Goal: Check status: Check status

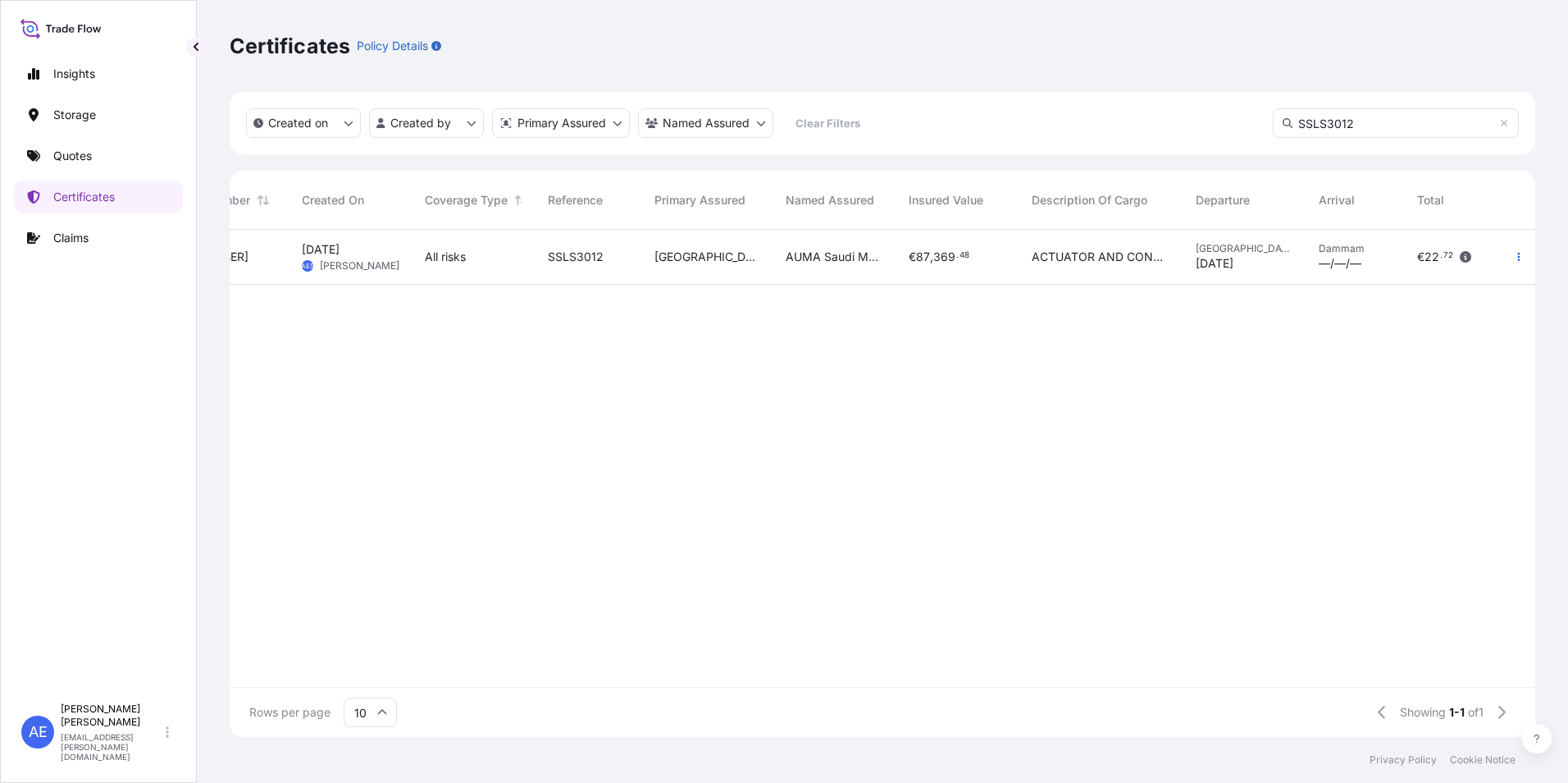
scroll to position [504, 1293]
drag, startPoint x: 1134, startPoint y: 124, endPoint x: 583, endPoint y: 152, distance: 551.7
click at [626, 148] on div "Created on Created by Primary Assured Named Assured Clear Filters SSLS3012" at bounding box center [882, 123] width 1305 height 62
type input "SSLS3141"
drag, startPoint x: 1458, startPoint y: 112, endPoint x: 1441, endPoint y: 118, distance: 18.0
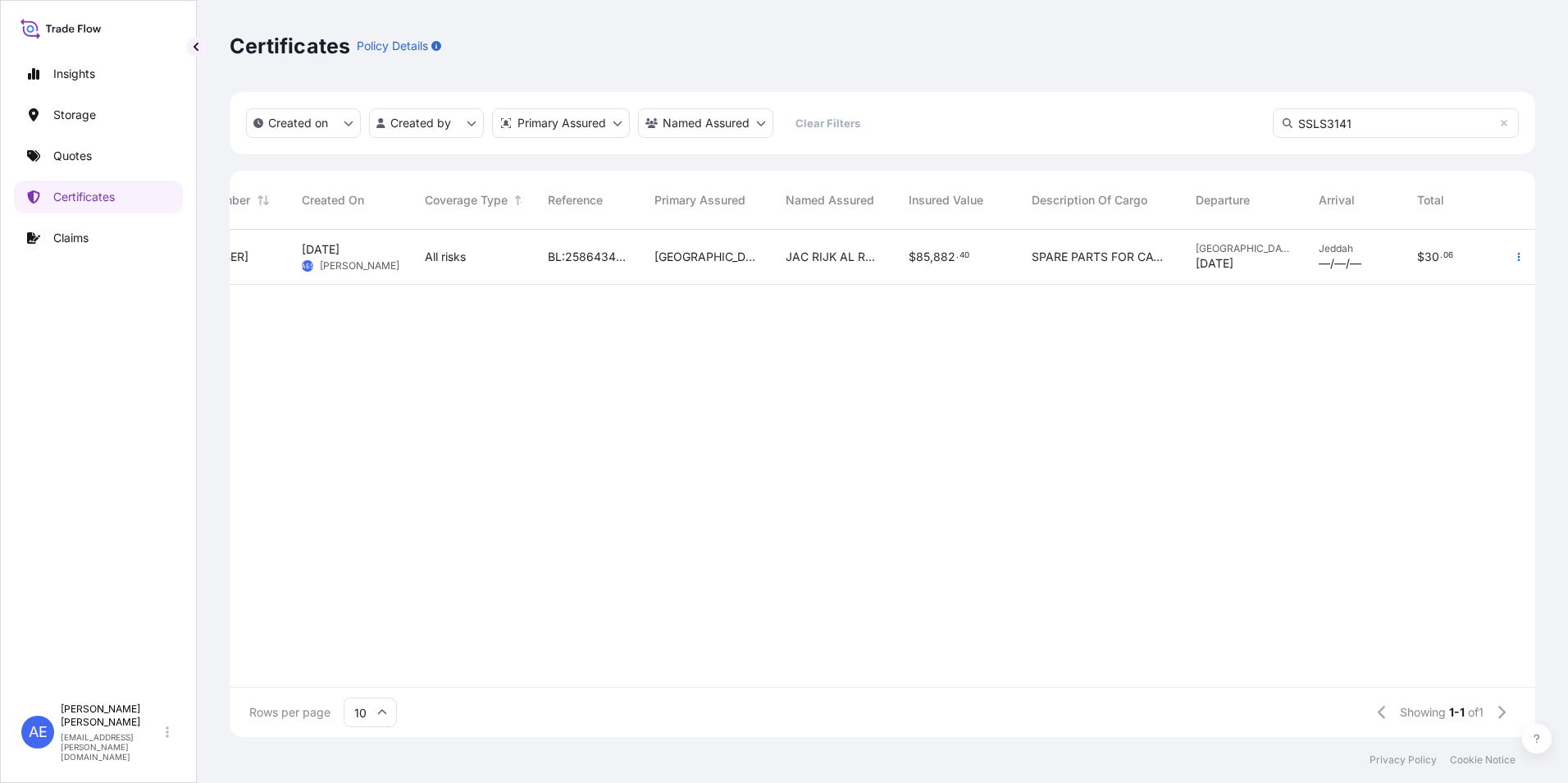
click at [1456, 112] on input "SSLS3141" at bounding box center [1395, 123] width 246 height 30
drag, startPoint x: 1440, startPoint y: 118, endPoint x: 683, endPoint y: 120, distance: 757.0
click at [756, 120] on div "Created on Created by Primary Assured Named Assured Clear Filters SSLS3141" at bounding box center [882, 123] width 1305 height 62
paste input "SSLS3137"
type input "SSLS3137"
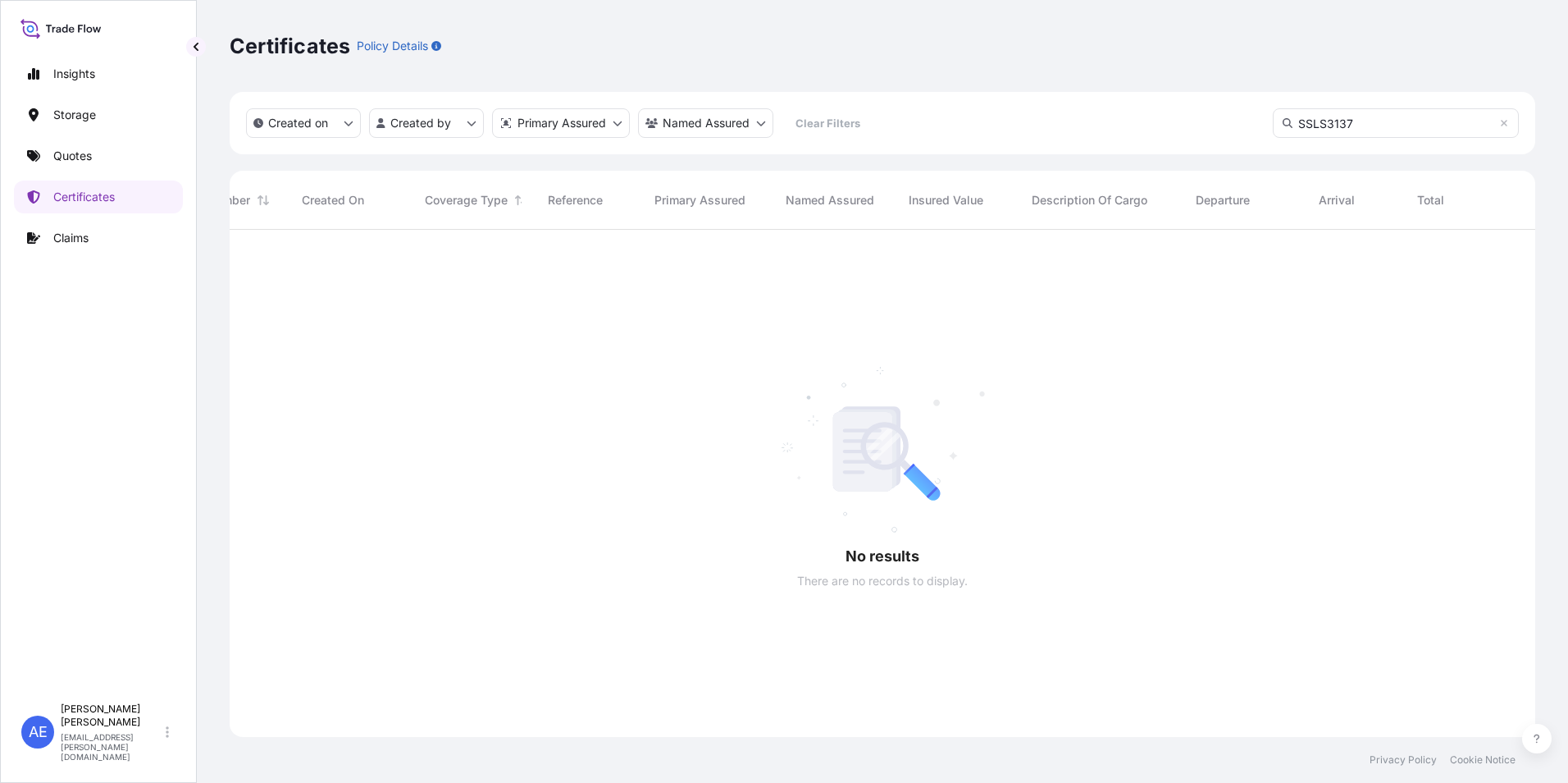
scroll to position [554, 1293]
click at [1372, 127] on input "SSLS3137" at bounding box center [1395, 123] width 246 height 30
drag, startPoint x: 1366, startPoint y: 118, endPoint x: 1381, endPoint y: 117, distance: 15.0
click at [1367, 117] on input "SSLS3137" at bounding box center [1395, 123] width 246 height 30
drag, startPoint x: 1381, startPoint y: 117, endPoint x: 1214, endPoint y: 117, distance: 167.0
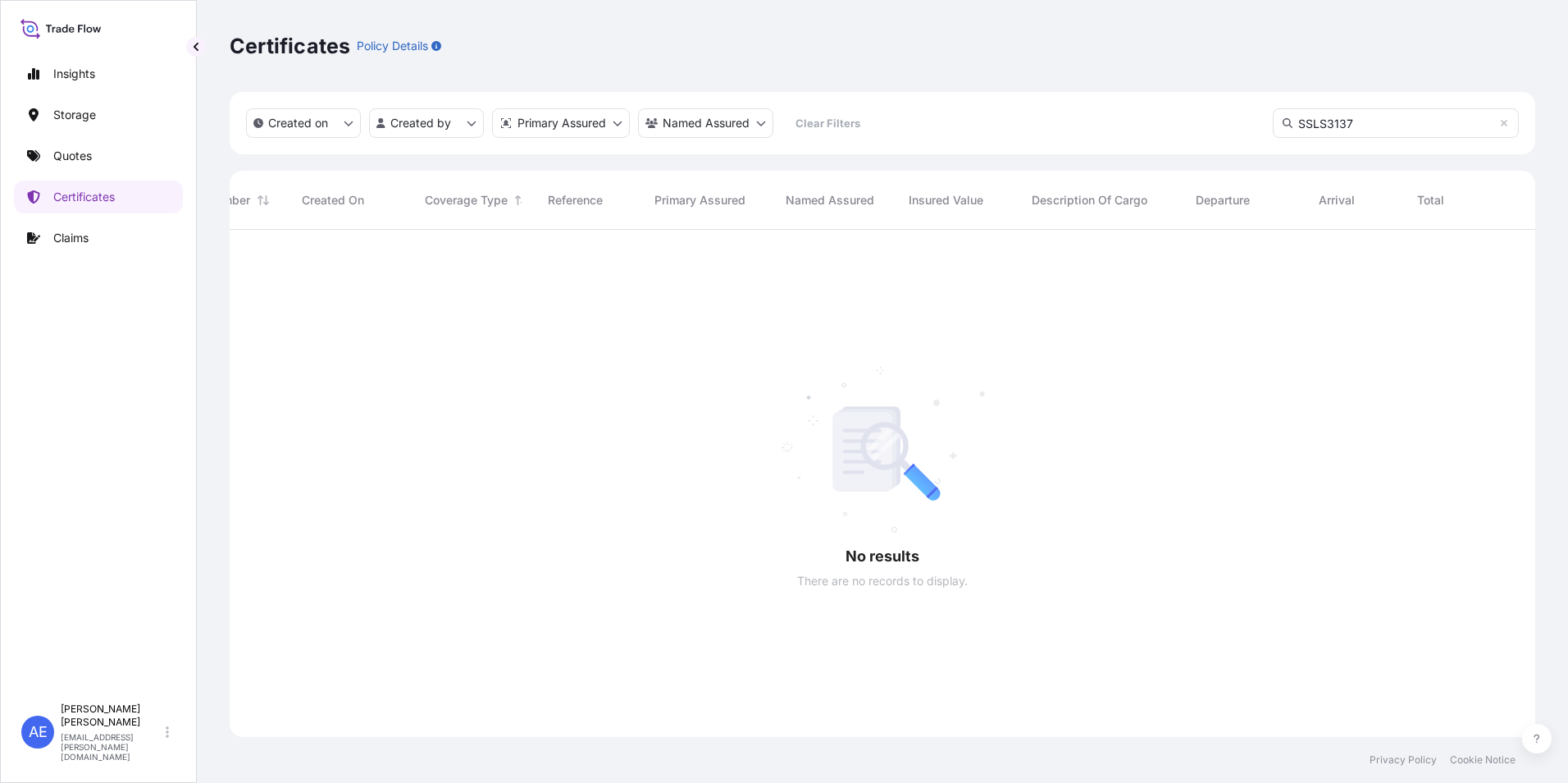
click at [1217, 117] on div "Created on Created by Primary Assured Named Assured Clear Filters SSLS3137" at bounding box center [882, 123] width 1305 height 62
paste input "SSLS3137"
type input "SSLS3137"
click at [1379, 121] on input "SSLS3137" at bounding box center [1395, 123] width 246 height 30
drag, startPoint x: 1379, startPoint y: 121, endPoint x: 619, endPoint y: 158, distance: 760.9
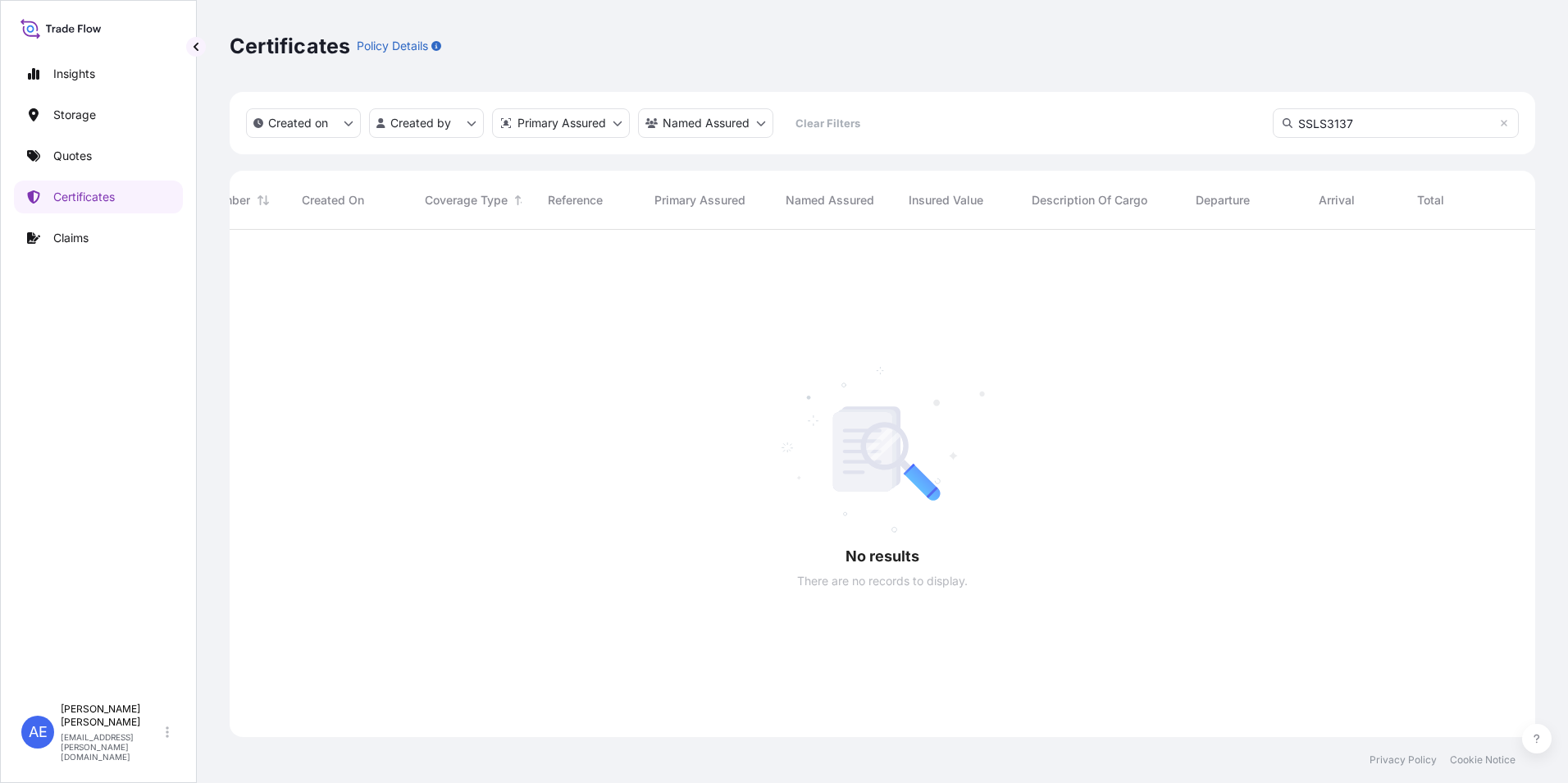
click at [619, 158] on div "Created on Created by Primary Assured Named Assured Clear Filters SSLS3137 No r…" at bounding box center [882, 414] width 1305 height 645
paste input "[PHONE_NUMBER]"
type input "[PHONE_NUMBER]"
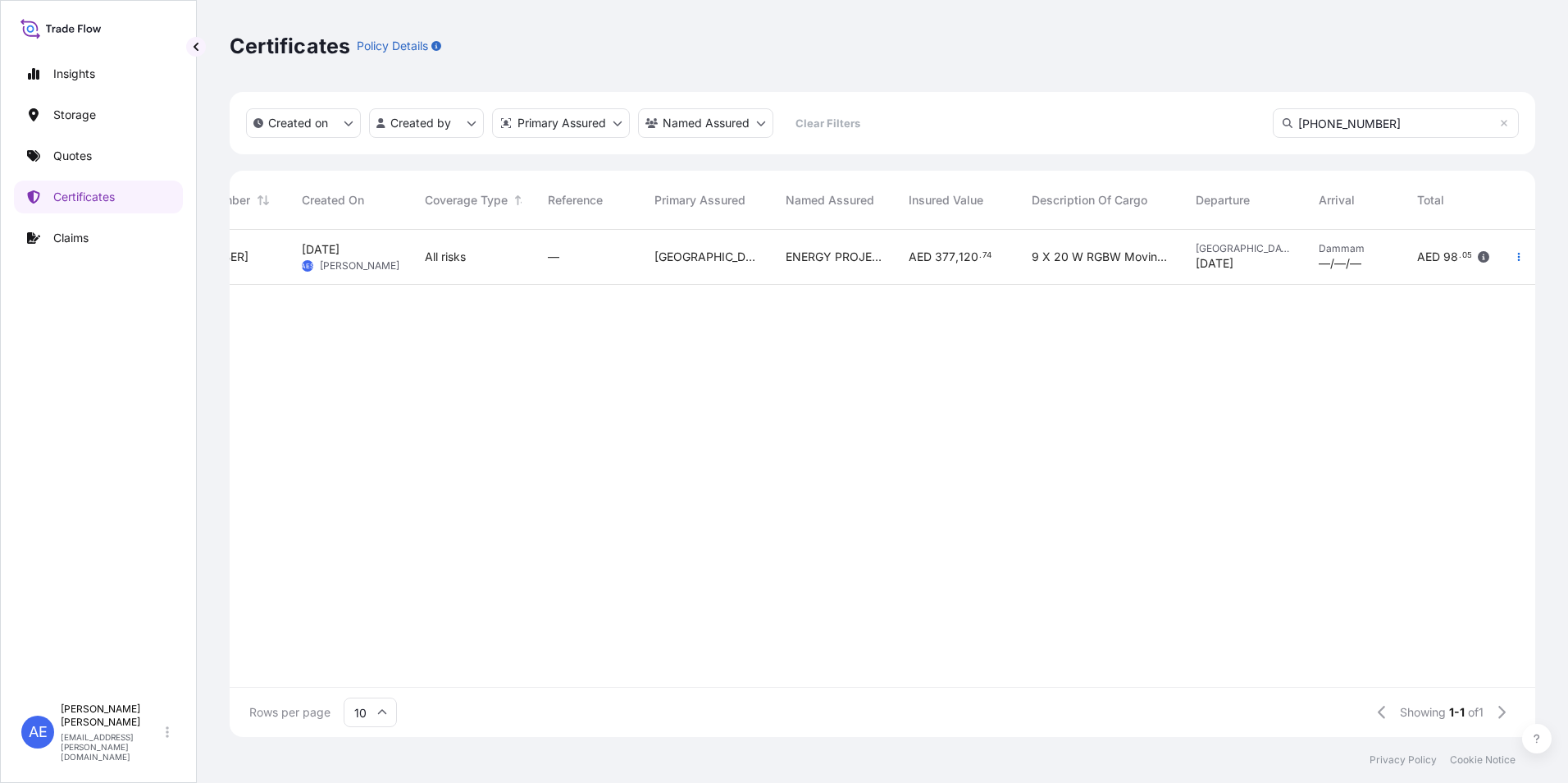
click at [1491, 254] on div "AED 98 . 05" at bounding box center [1453, 257] width 98 height 55
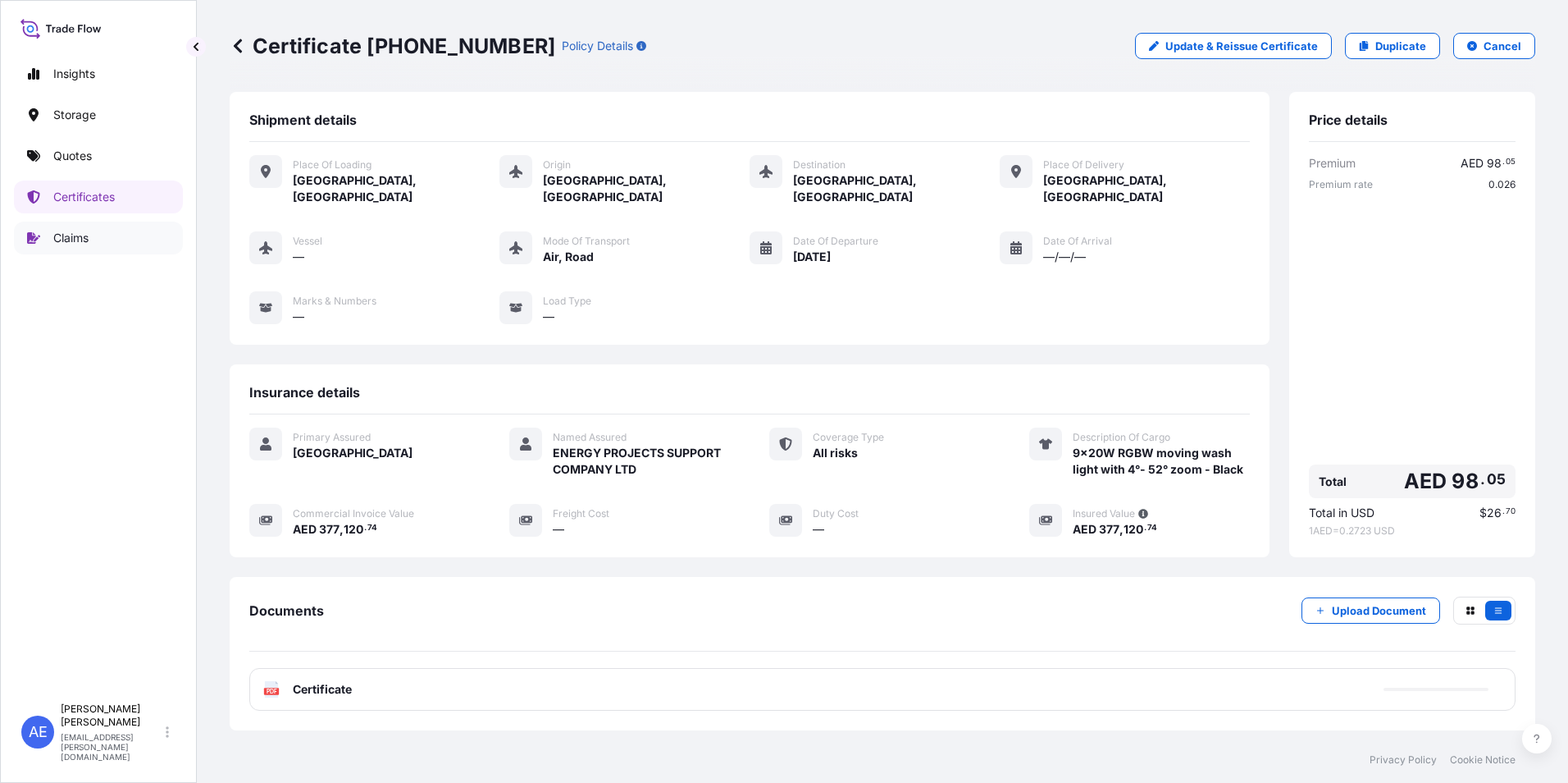
click at [53, 231] on p "Claims" at bounding box center [70, 238] width 35 height 16
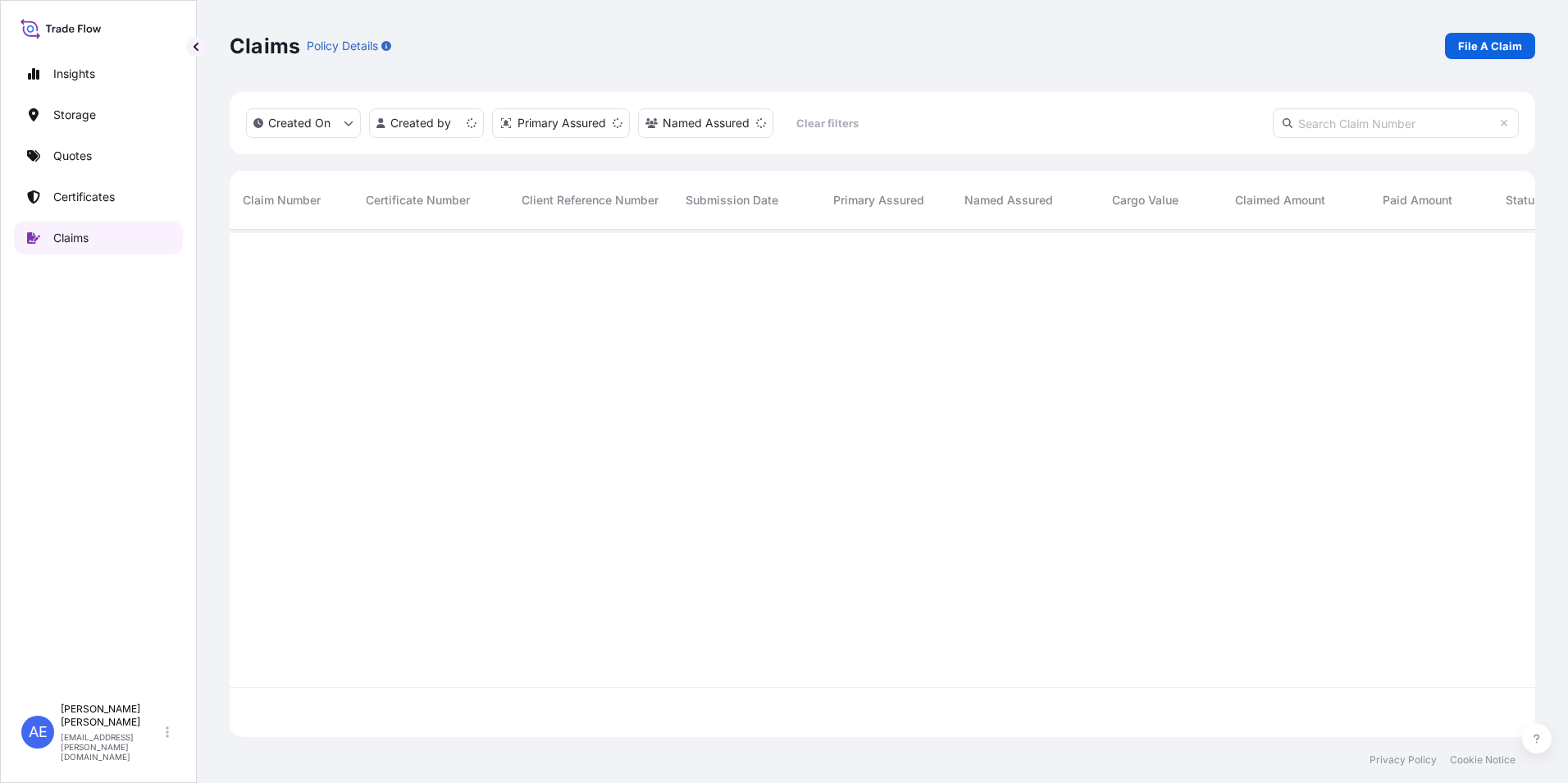
scroll to position [504, 1293]
click at [59, 169] on link "Quotes" at bounding box center [98, 155] width 169 height 33
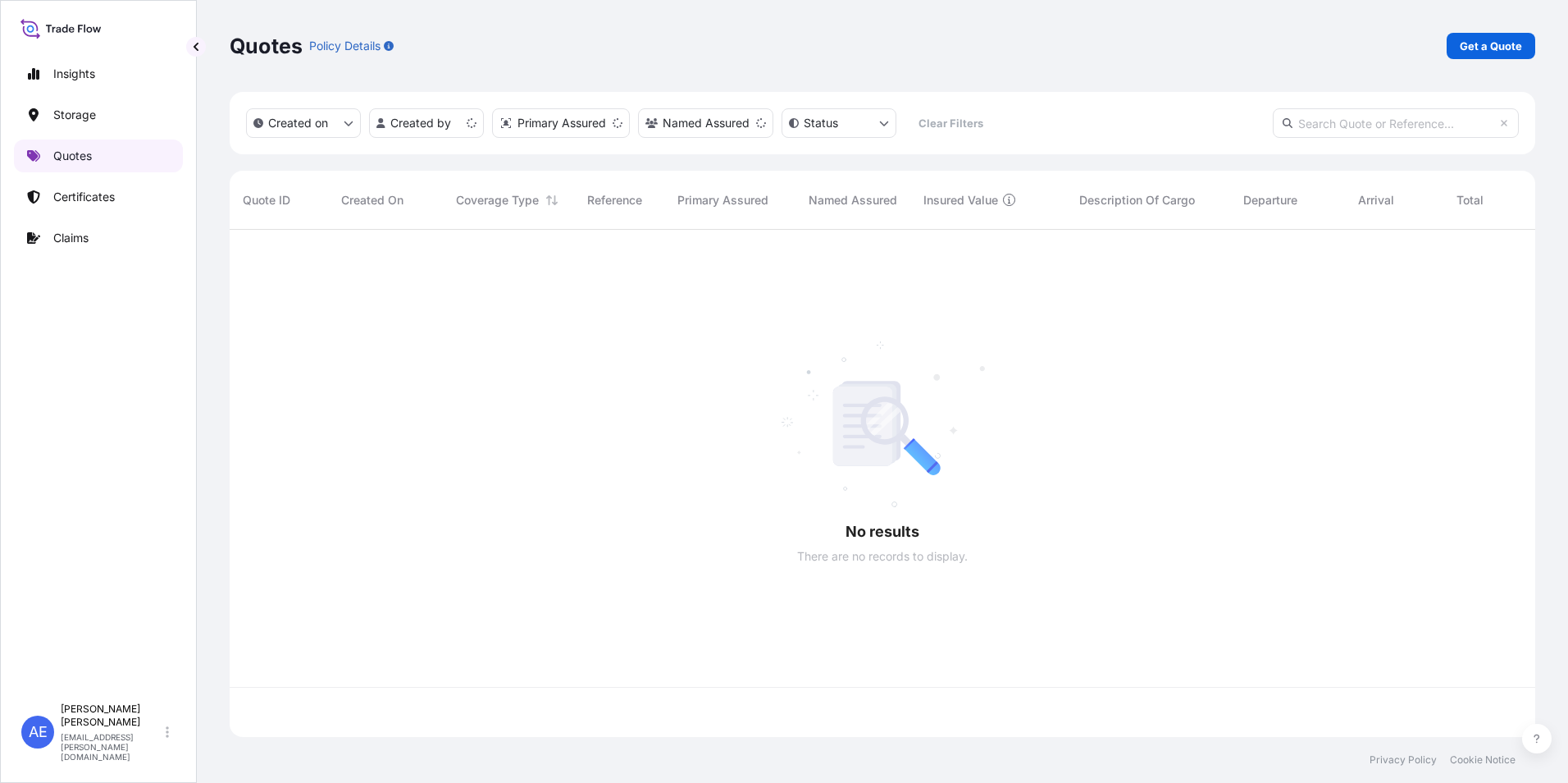
scroll to position [504, 1293]
click at [1342, 123] on input "text" at bounding box center [1395, 123] width 246 height 30
paste input "SSLS3144"
type input "SSLS3144"
click at [81, 238] on p "Claims" at bounding box center [70, 238] width 35 height 16
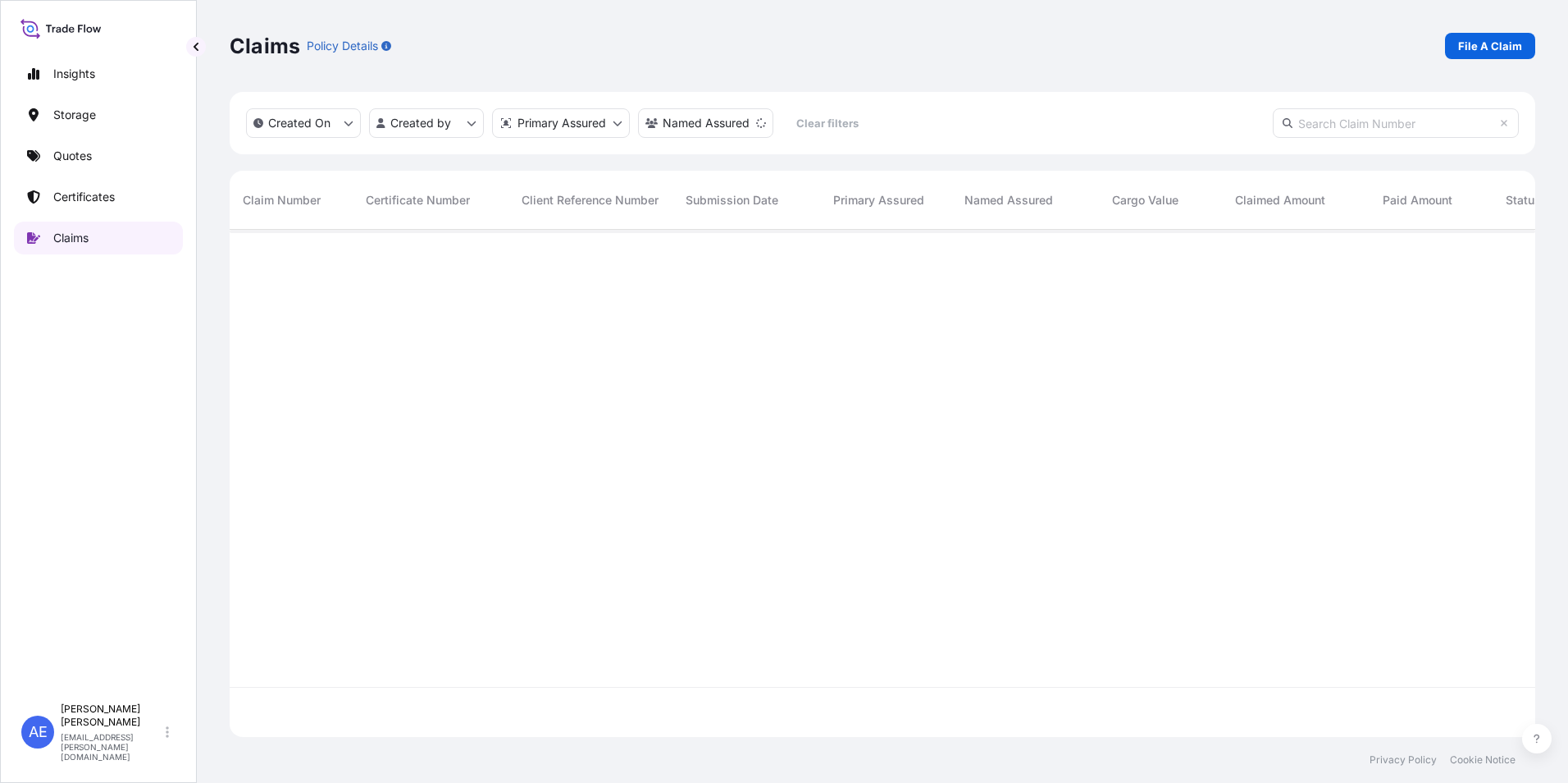
scroll to position [504, 1293]
click at [77, 187] on link "Certificates" at bounding box center [98, 196] width 169 height 33
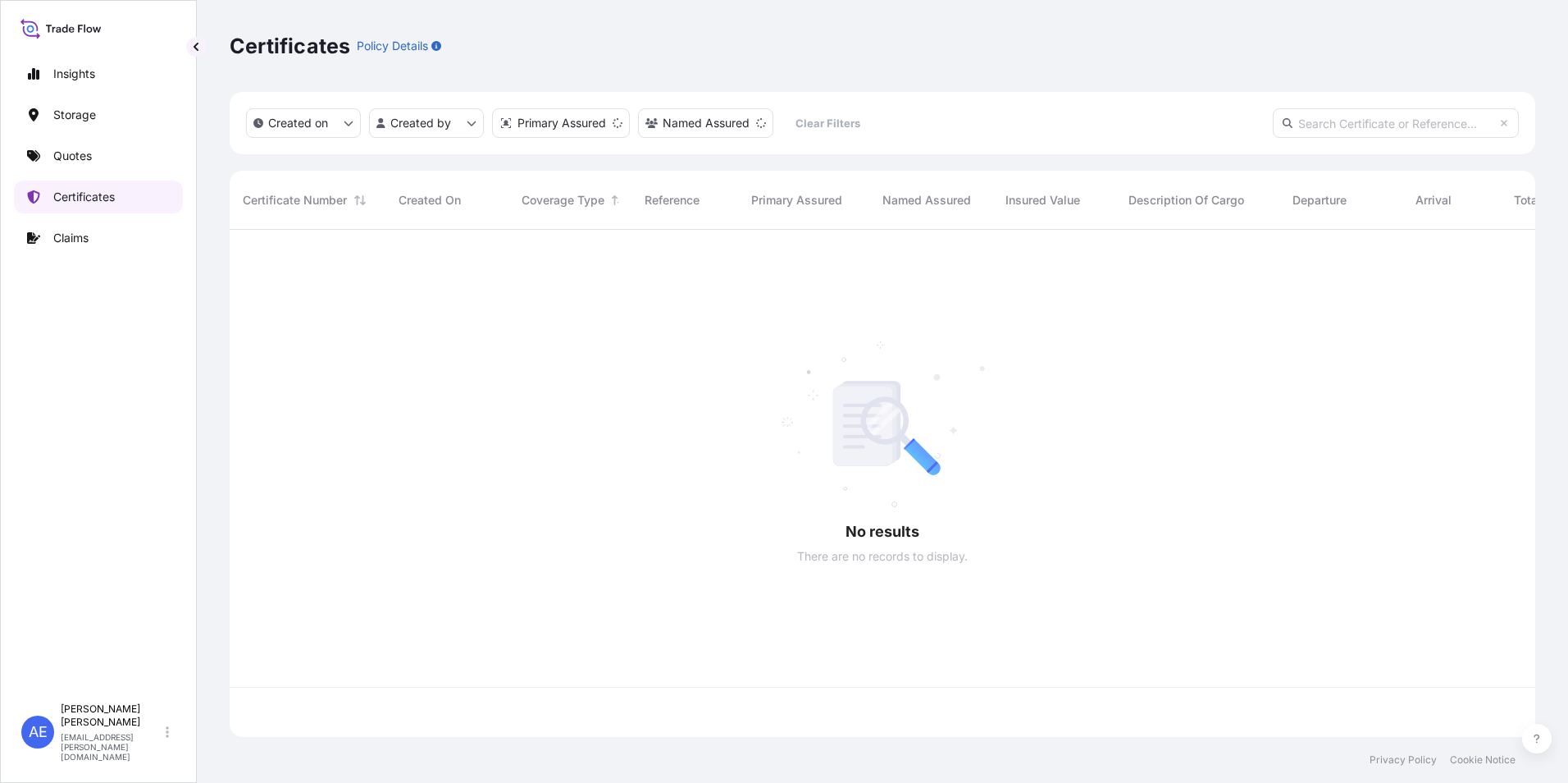
scroll to position [504, 1293]
click at [1315, 130] on input "text" at bounding box center [1395, 123] width 246 height 30
paste input "SSLS3144"
type input "SSLS3144"
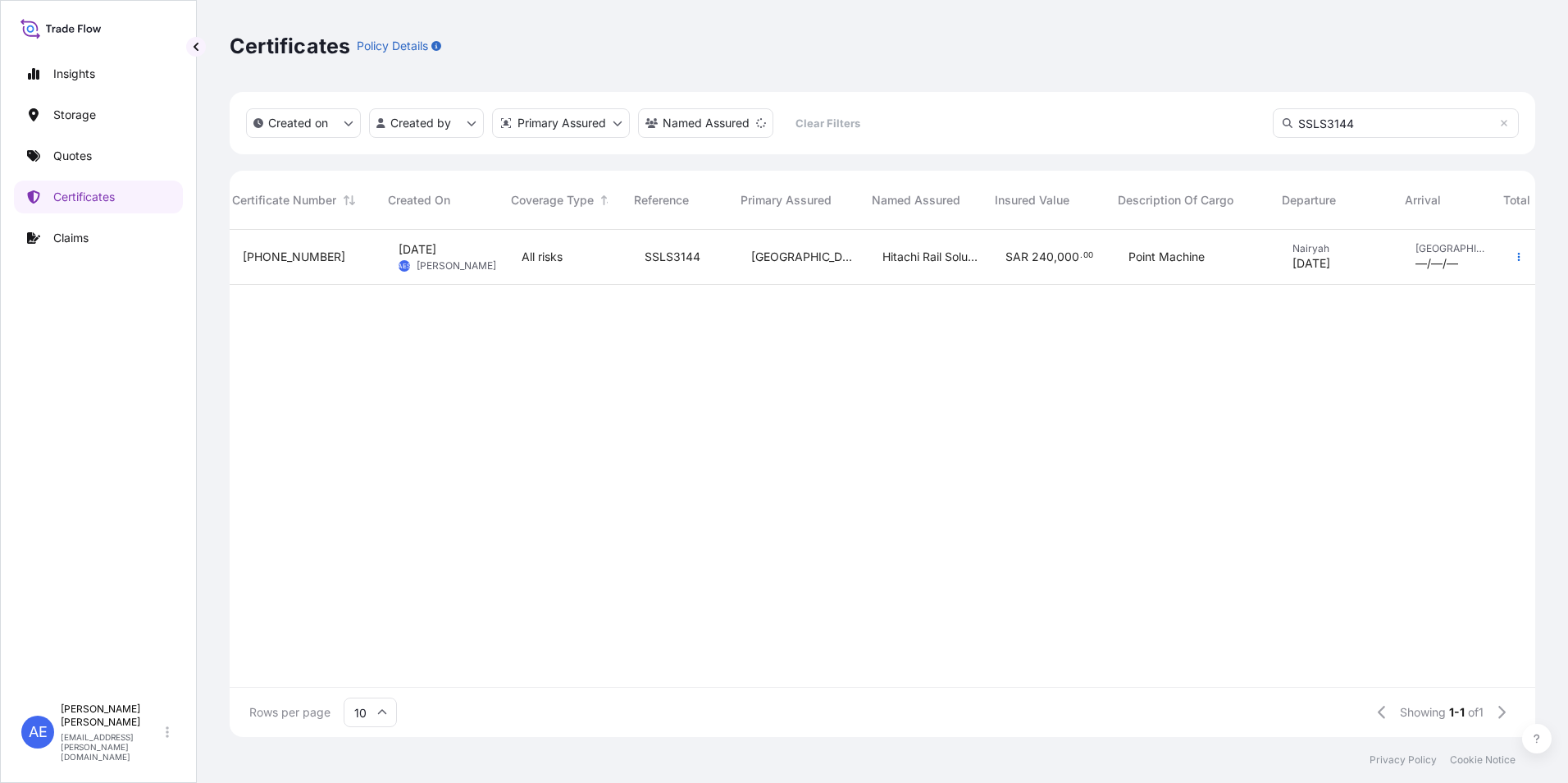
scroll to position [0, 97]
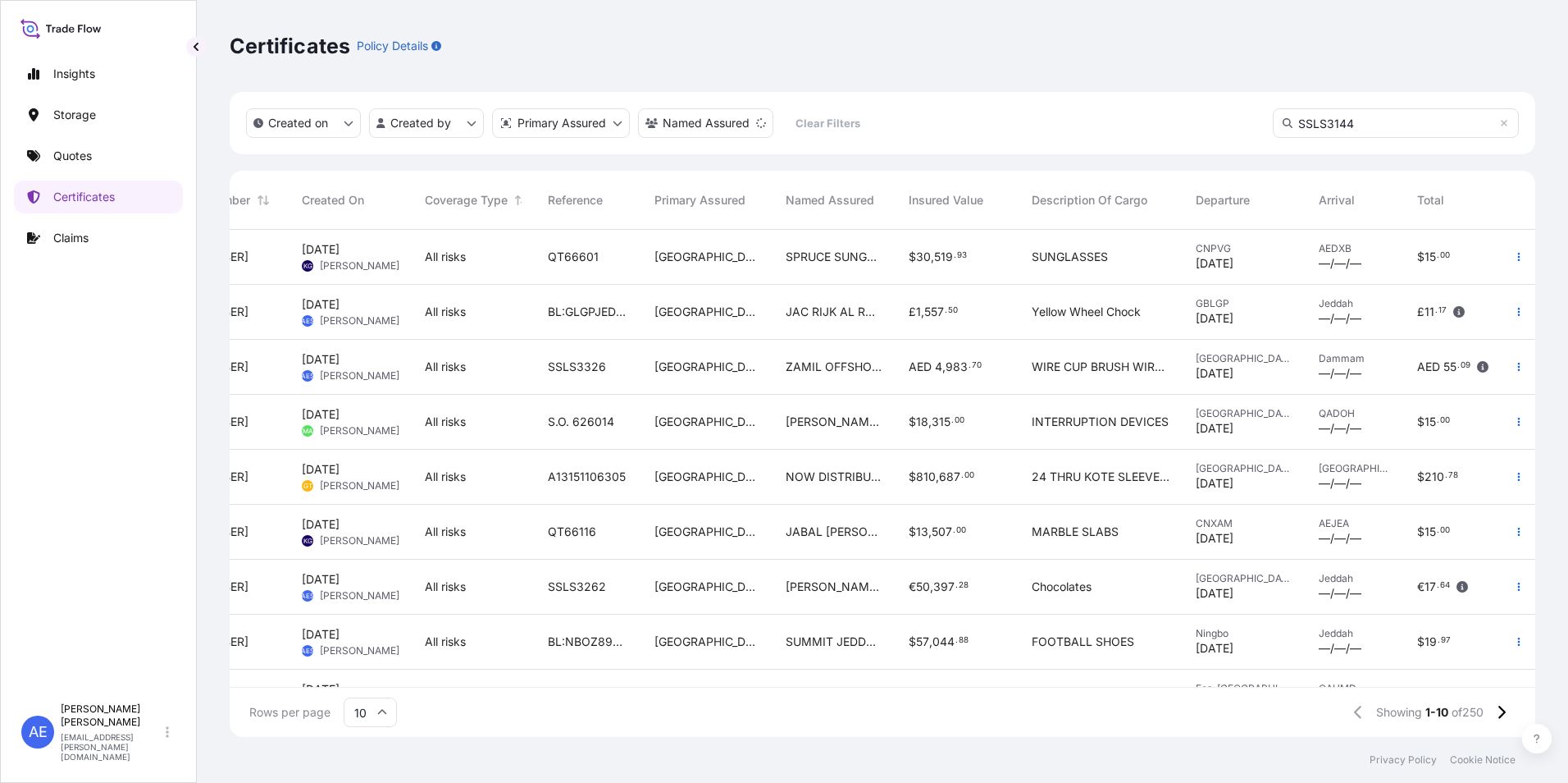
click at [1484, 251] on div "$ 15 . 00" at bounding box center [1453, 257] width 72 height 16
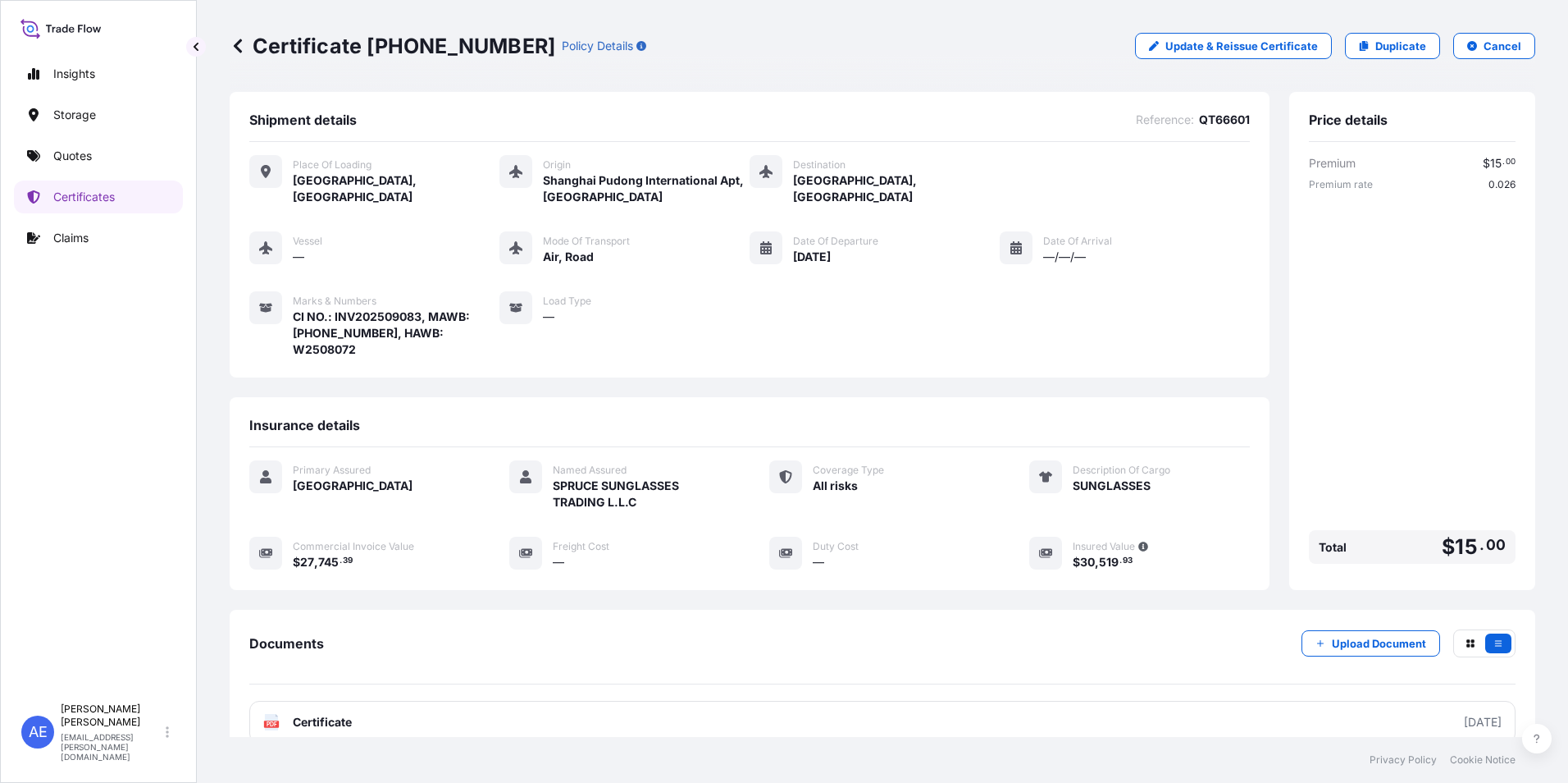
click at [236, 42] on icon at bounding box center [238, 46] width 16 height 16
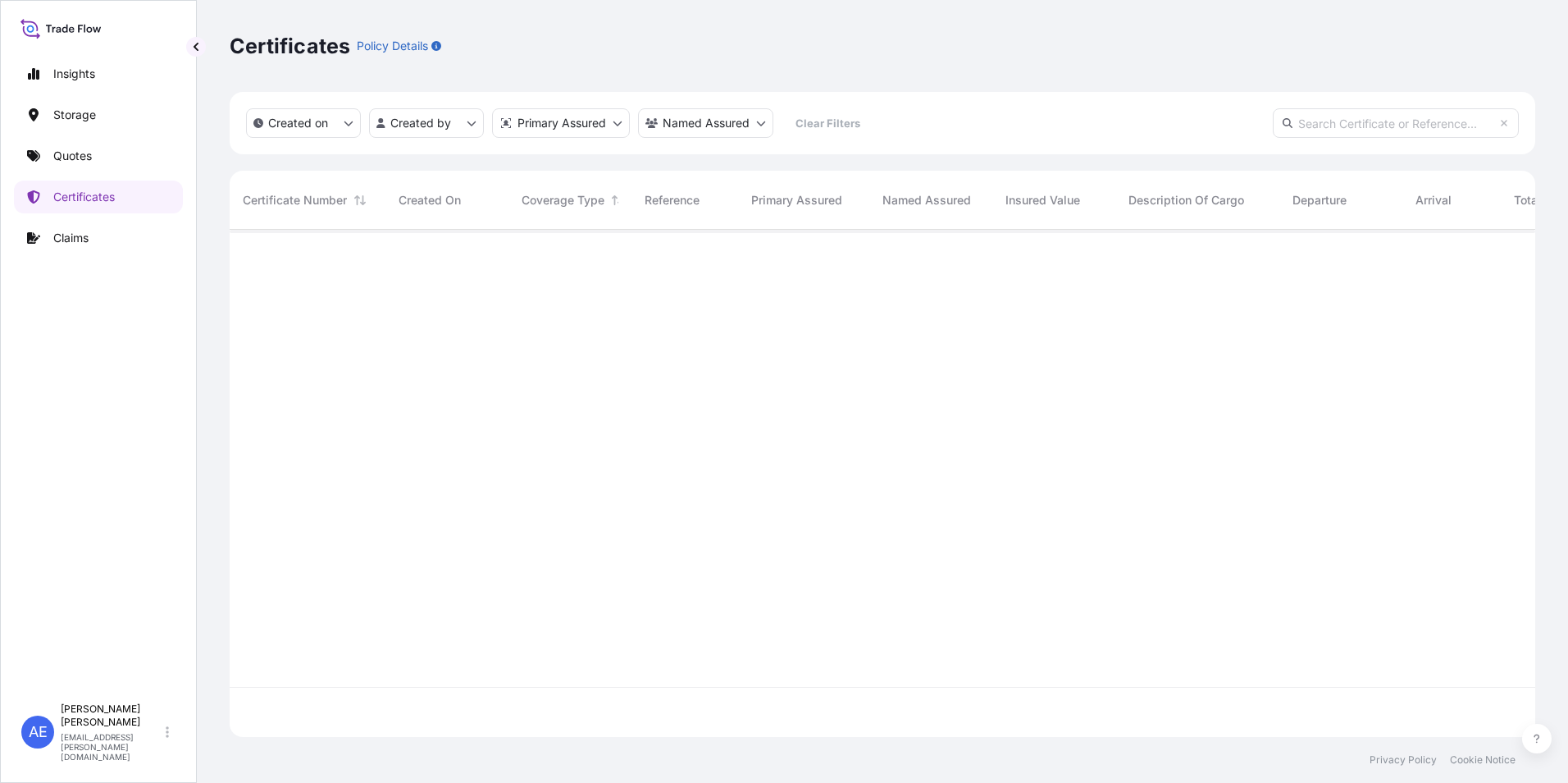
scroll to position [504, 1293]
click at [1326, 130] on input "text" at bounding box center [1395, 123] width 246 height 30
paste input "SSLS3144"
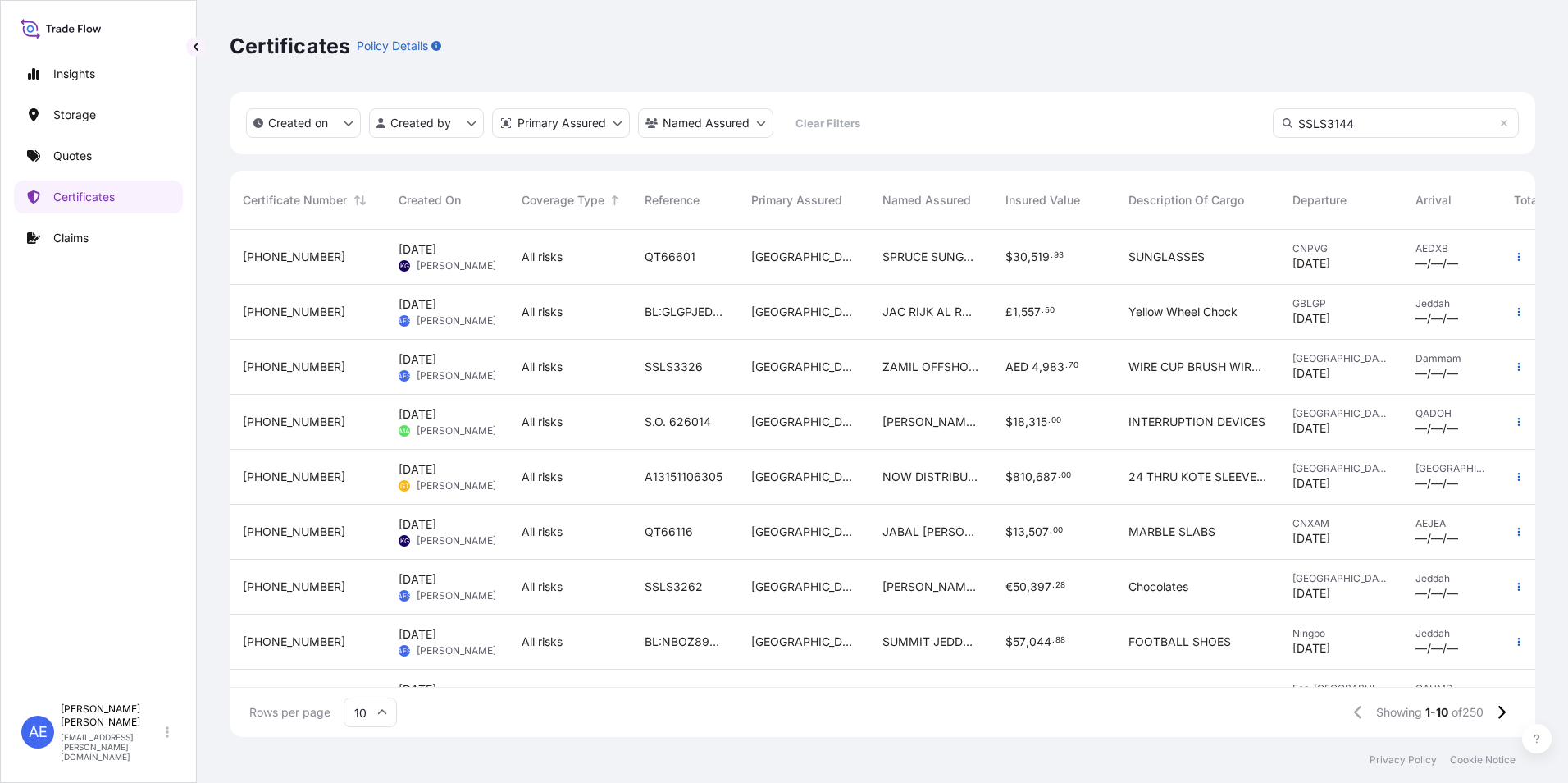
click at [1377, 128] on input "SSLS3144" at bounding box center [1395, 123] width 246 height 30
type input "SSLS3144"
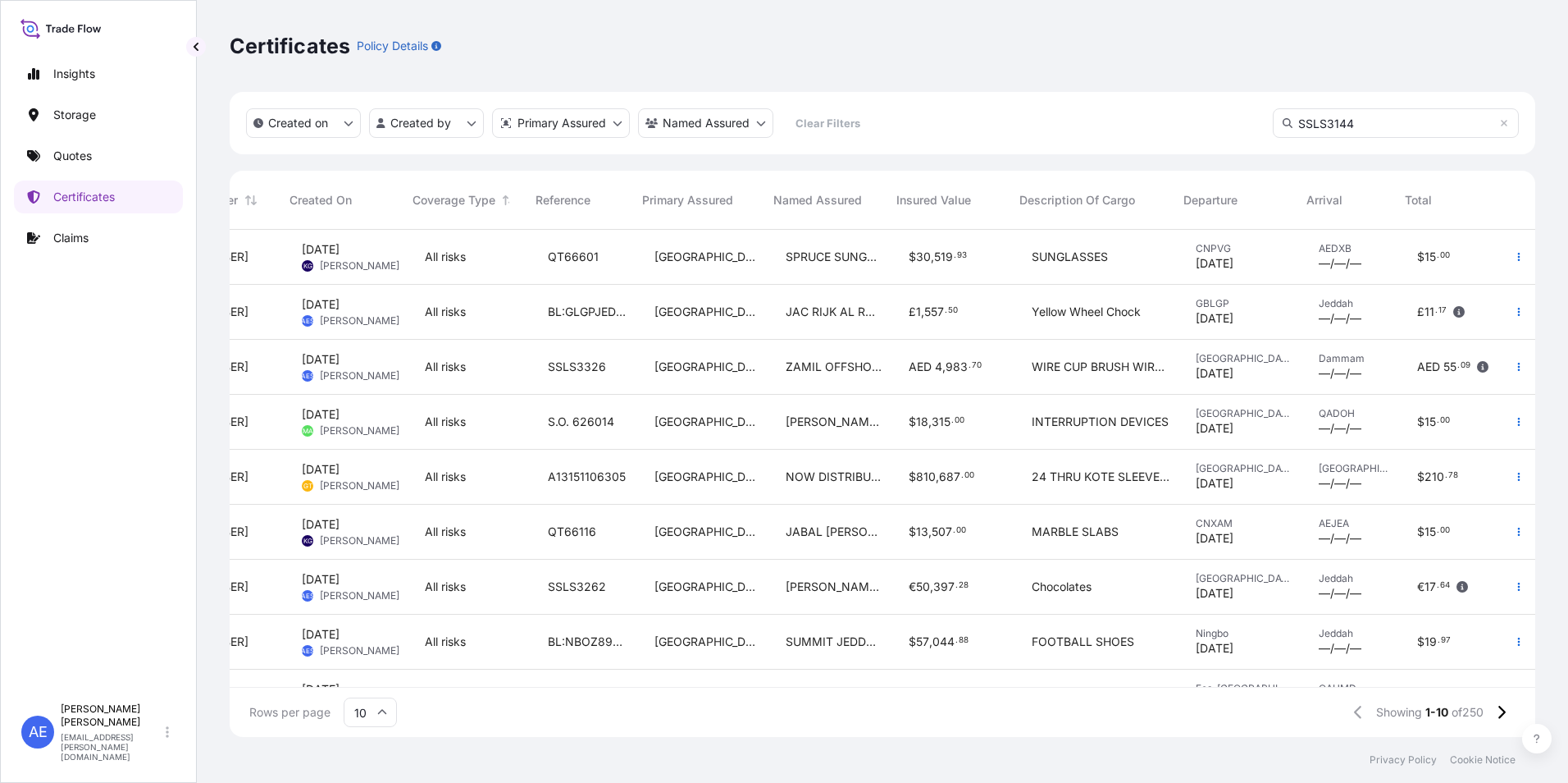
scroll to position [0, 0]
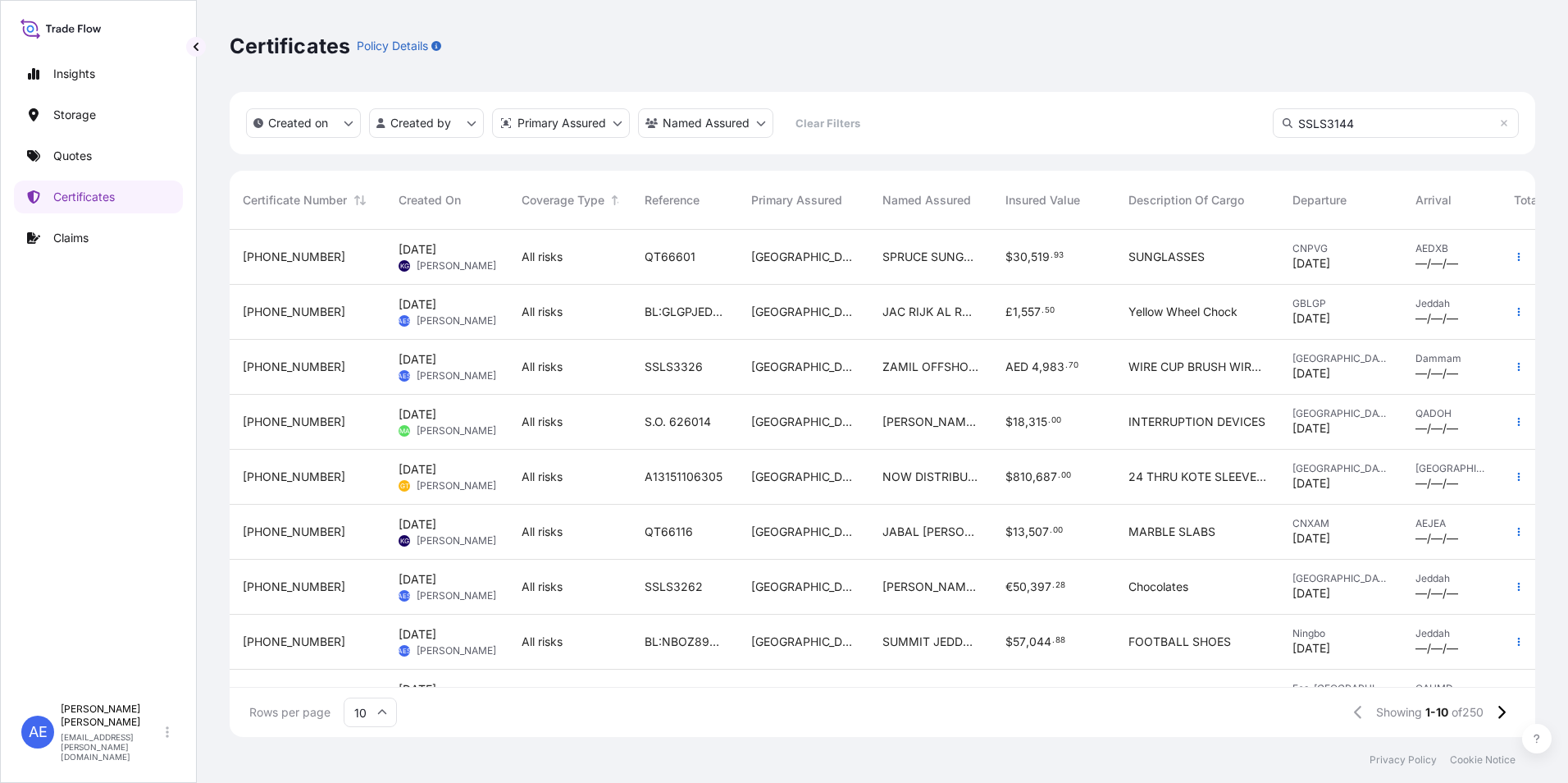
click at [1393, 118] on input "SSLS3144" at bounding box center [1395, 123] width 246 height 30
drag, startPoint x: 1391, startPoint y: 119, endPoint x: 1232, endPoint y: 119, distance: 159.0
click at [1235, 119] on div "Created on Created by Primary Assured Named Assured Clear Filters SSLS3144" at bounding box center [882, 123] width 1305 height 62
click at [54, 233] on p "Claims" at bounding box center [70, 238] width 35 height 16
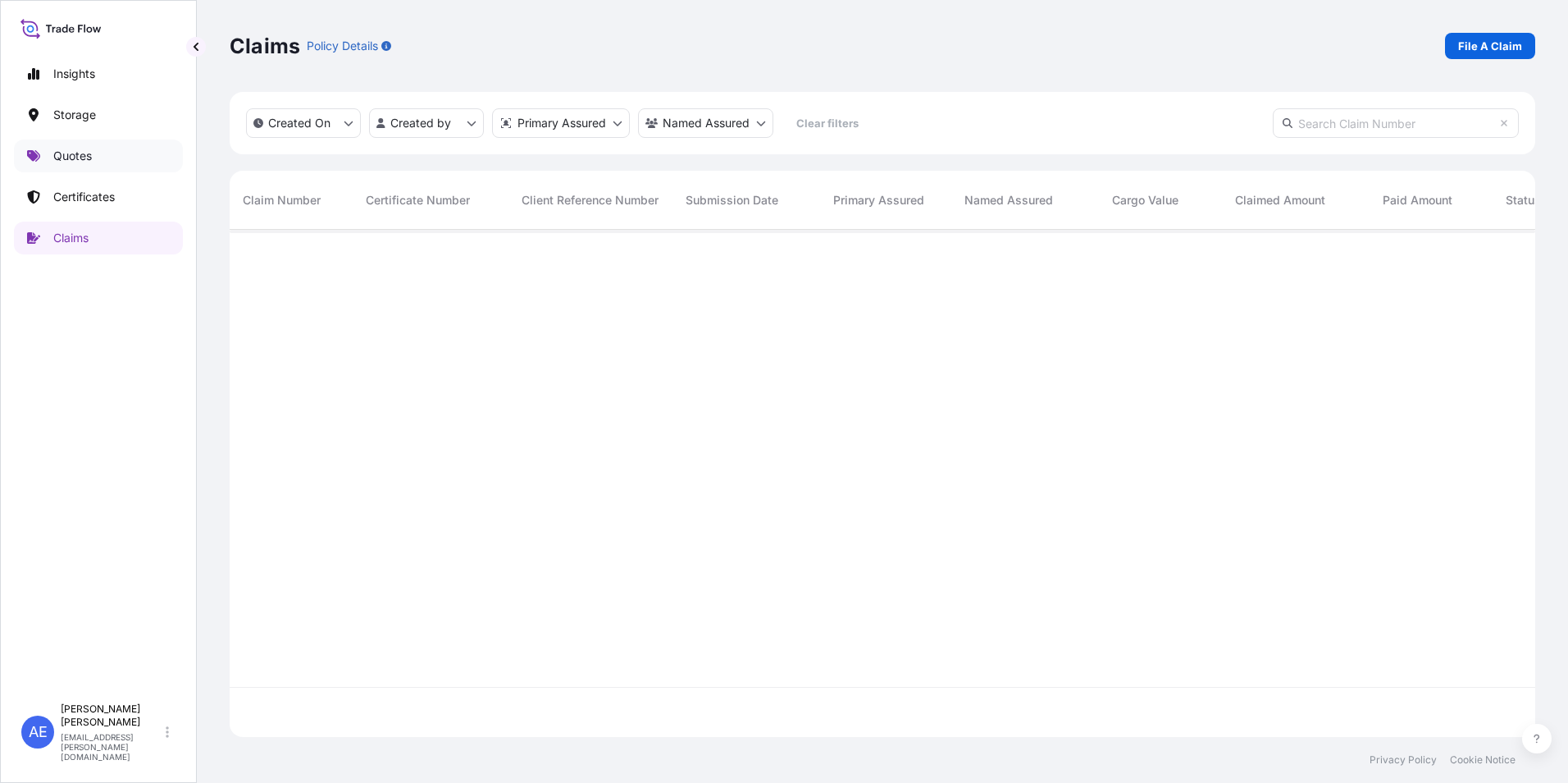
click at [79, 144] on link "Quotes" at bounding box center [98, 155] width 169 height 33
click at [83, 184] on link "Certificates" at bounding box center [98, 196] width 169 height 33
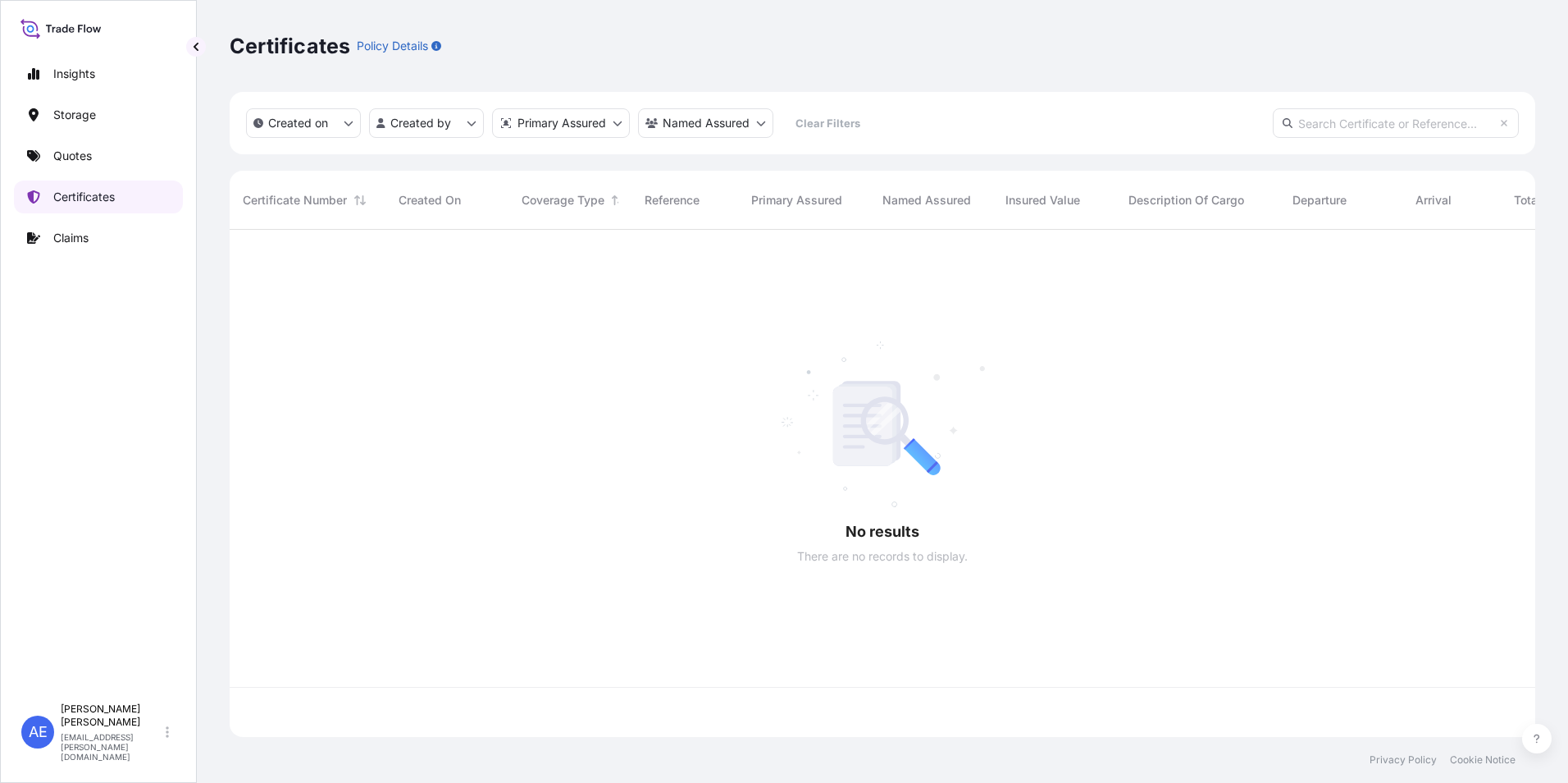
scroll to position [504, 1293]
click at [711, 128] on html "Insights Storage Quotes Certificates Claims AE [PERSON_NAME] Samuel [EMAIL_ADDR…" at bounding box center [784, 391] width 1568 height 783
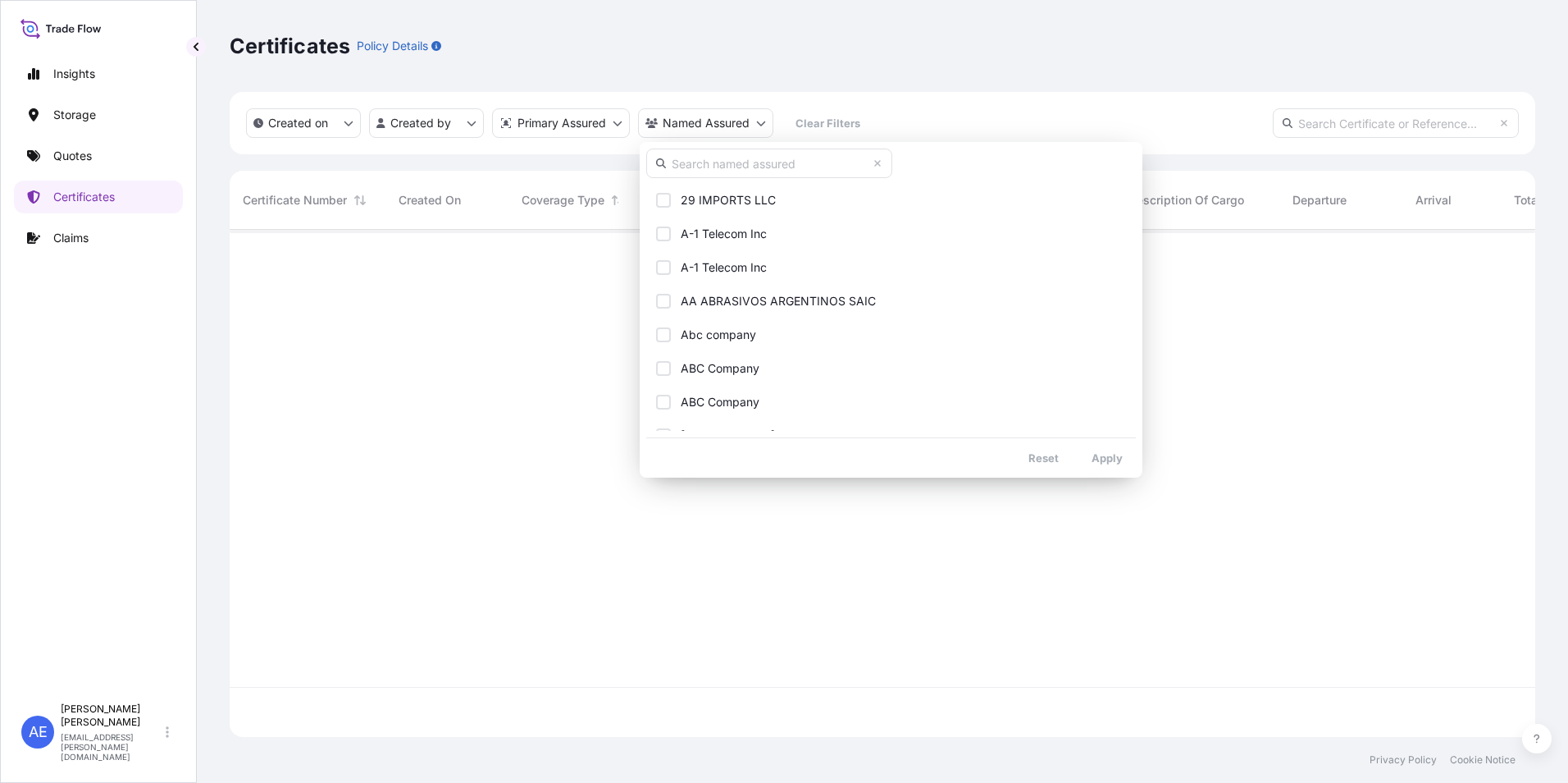
click at [1332, 142] on html "Insights Storage Quotes Certificates Claims AE [PERSON_NAME] Samuel [EMAIL_ADDR…" at bounding box center [784, 391] width 1568 height 783
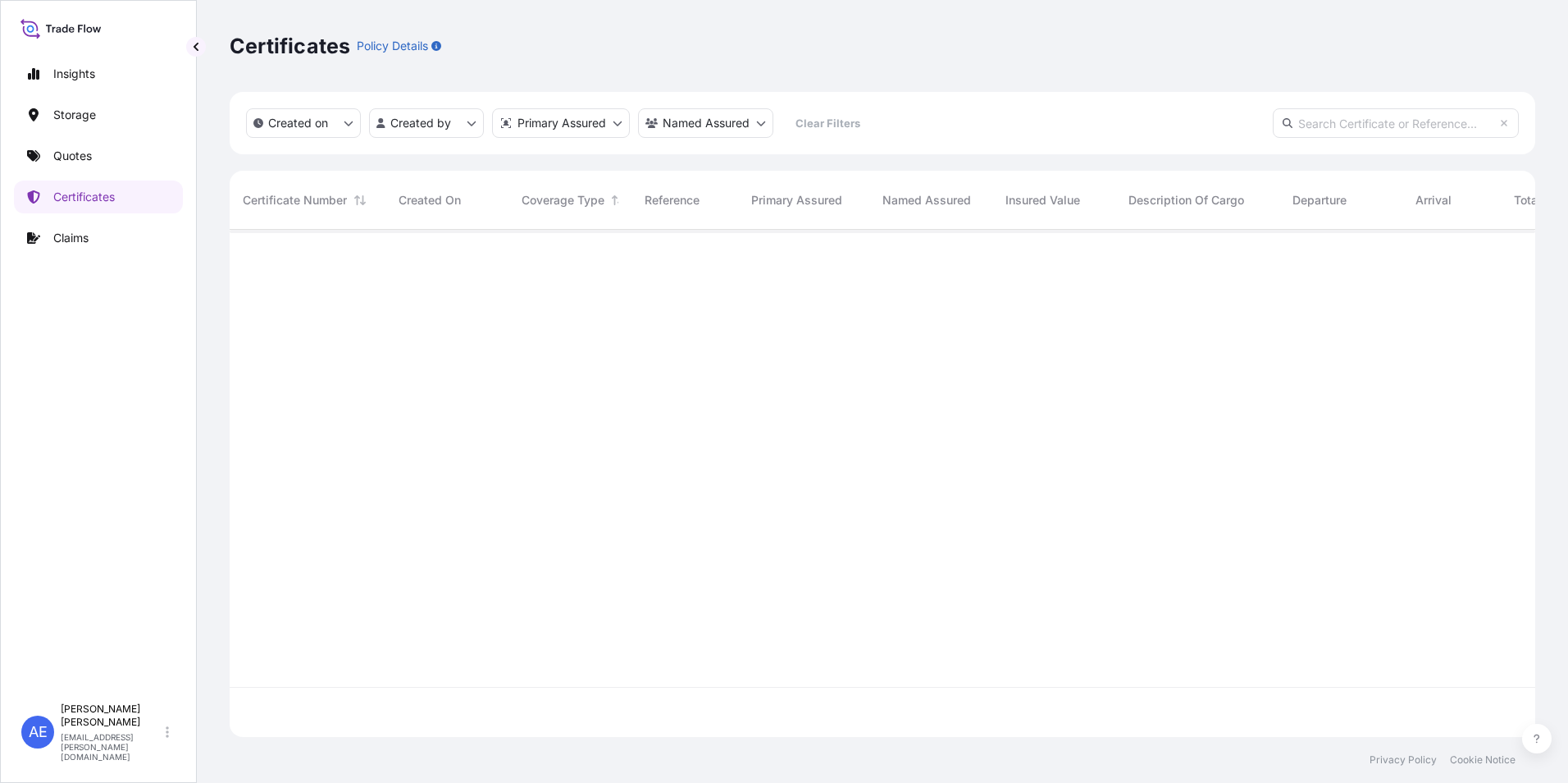
click at [1329, 133] on input "text" at bounding box center [1395, 123] width 246 height 30
paste input "SSLS3144"
type input "SSLS3144"
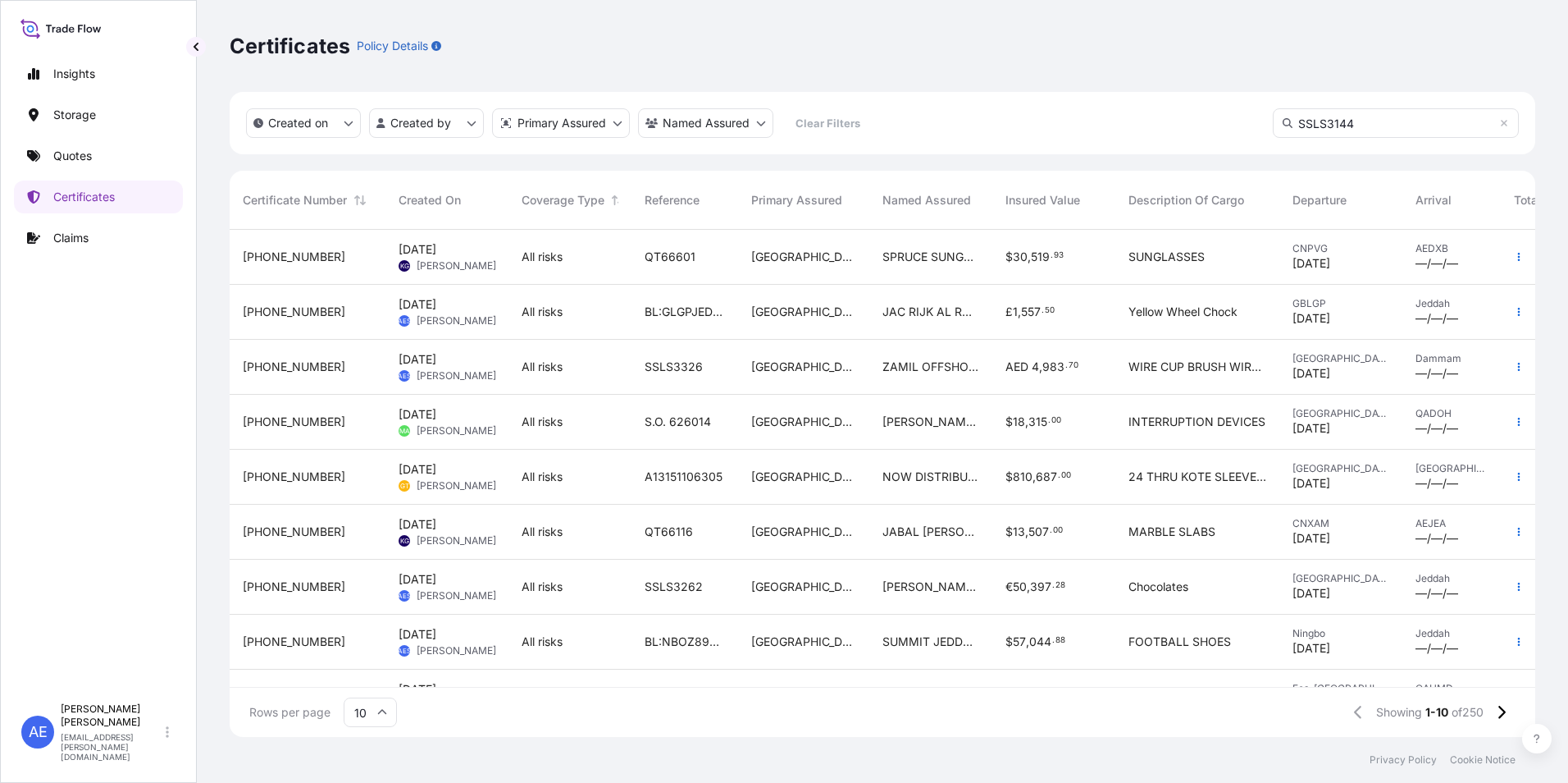
click at [1369, 121] on input "SSLS3144" at bounding box center [1395, 123] width 246 height 30
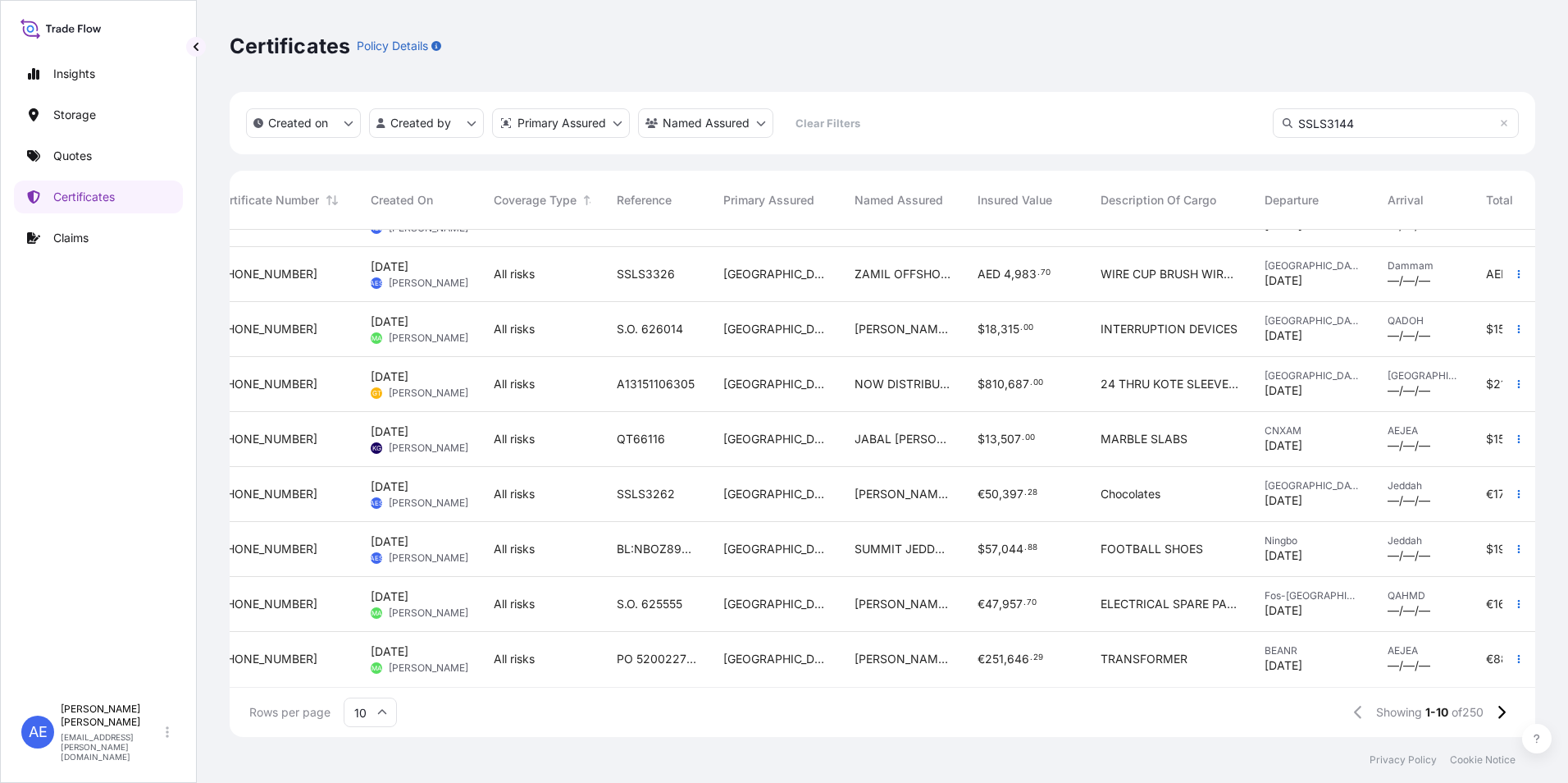
scroll to position [105, 28]
click at [1504, 120] on icon at bounding box center [1504, 123] width 10 height 10
click at [1417, 122] on input "text" at bounding box center [1395, 123] width 246 height 30
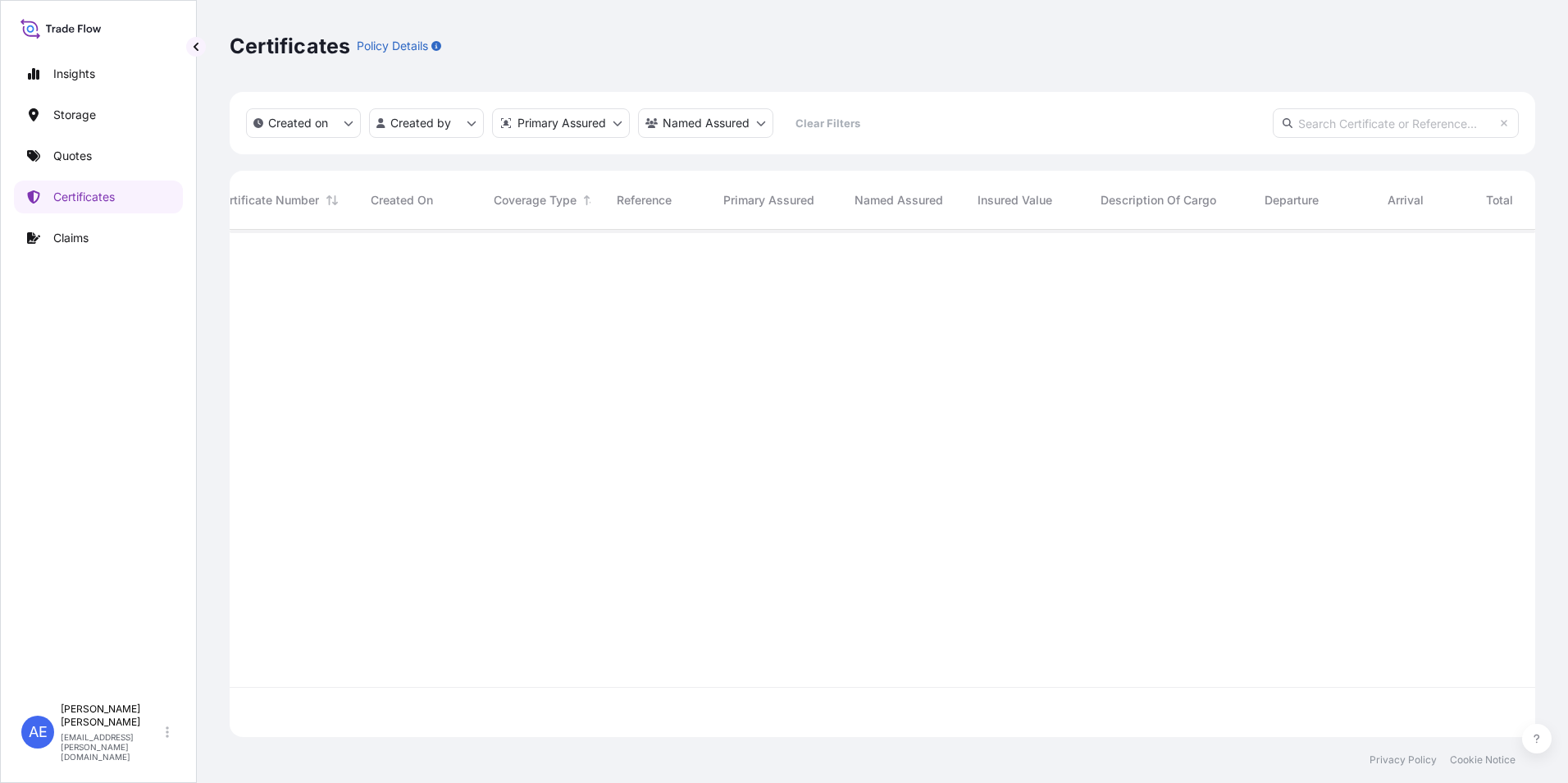
scroll to position [0, 28]
paste input "SSLS3144"
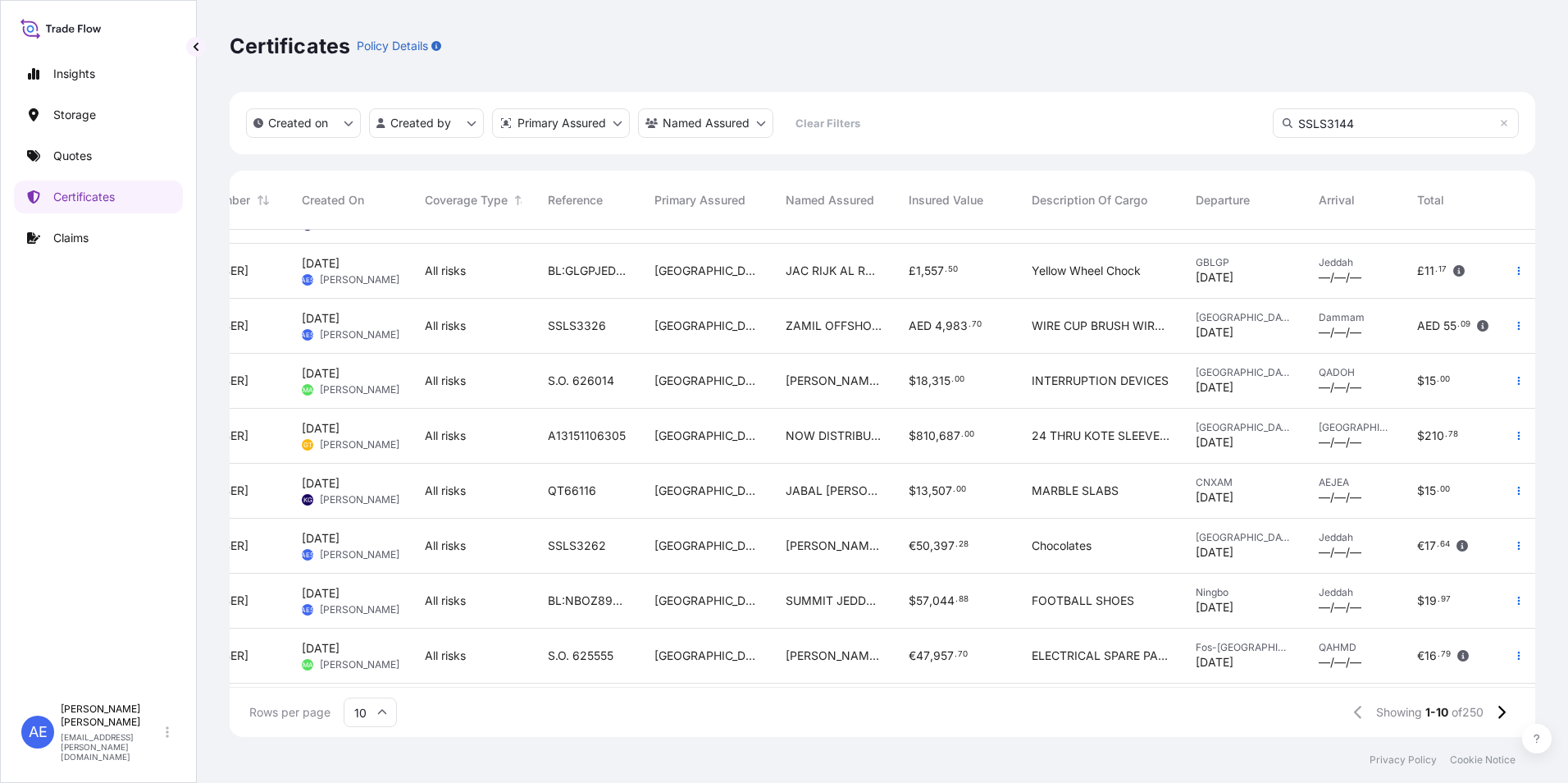
scroll to position [0, 97]
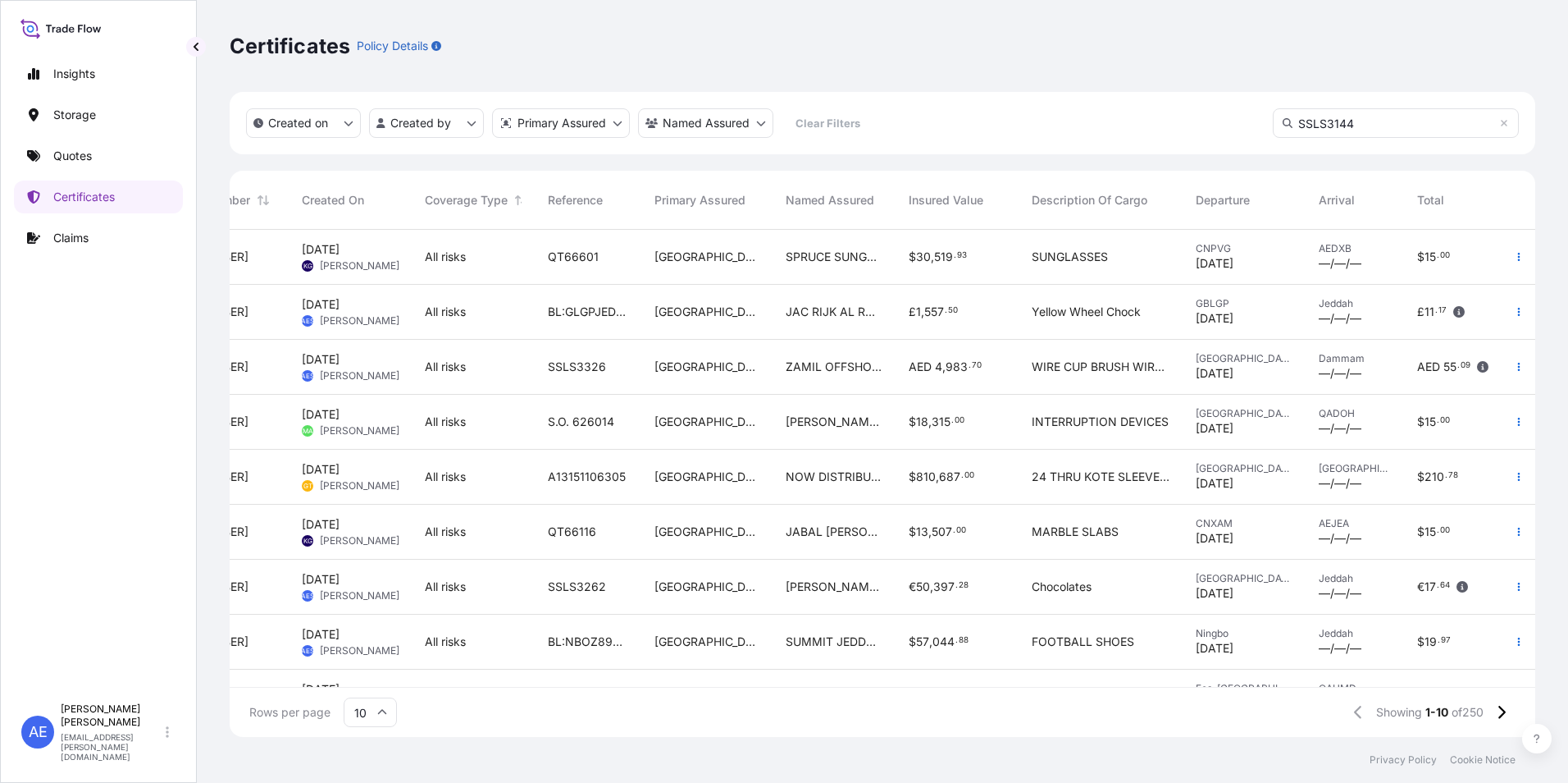
click at [1392, 121] on input "SSLS3144" at bounding box center [1395, 123] width 246 height 30
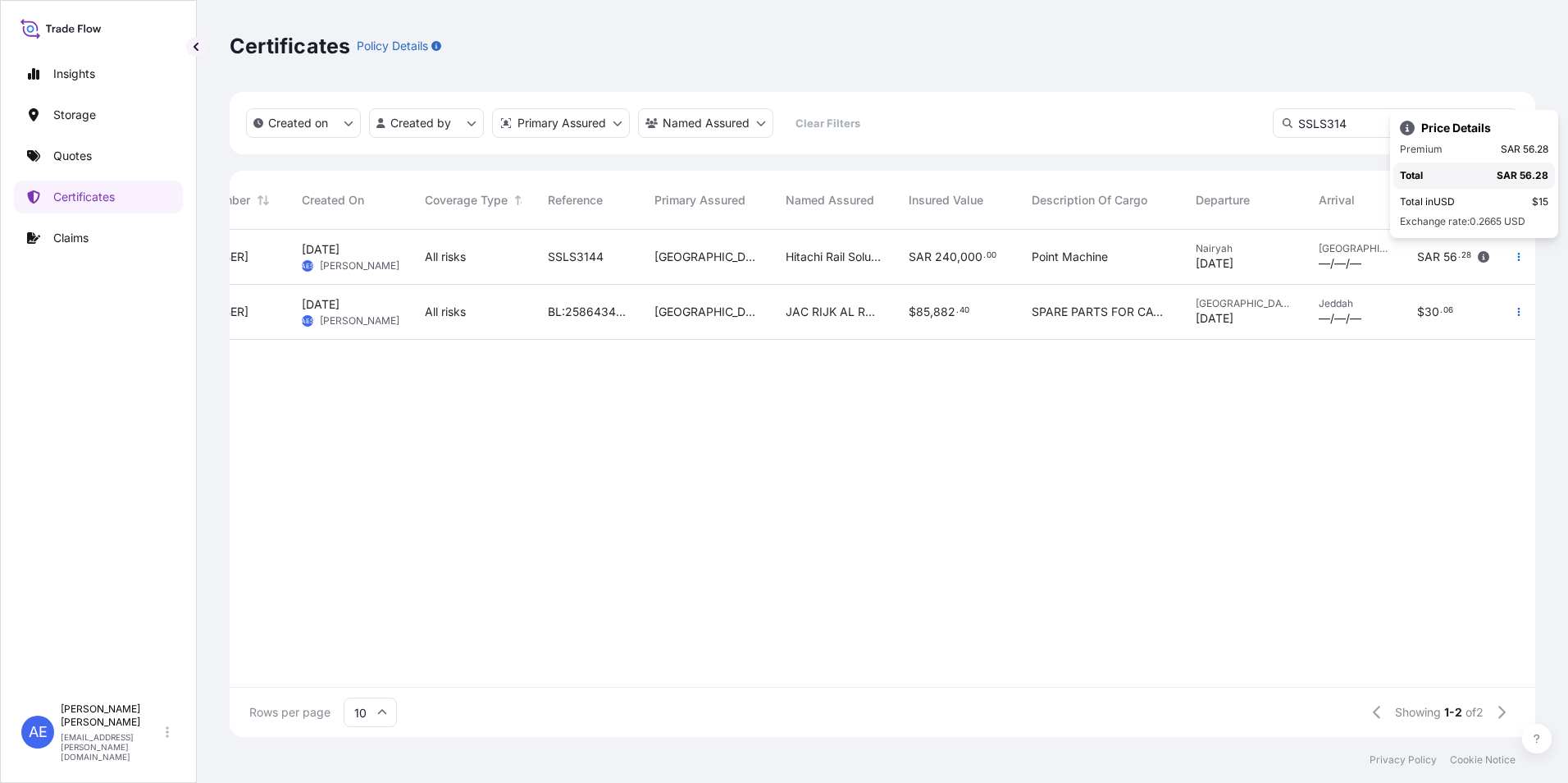
type input "SSLS314"
click at [1414, 121] on input "SSLS314" at bounding box center [1395, 123] width 246 height 30
drag, startPoint x: 1129, startPoint y: 117, endPoint x: 969, endPoint y: 129, distance: 160.4
click at [984, 126] on div "Created on Created by Primary Assured Named Assured Clear Filters SSLS314" at bounding box center [882, 123] width 1305 height 62
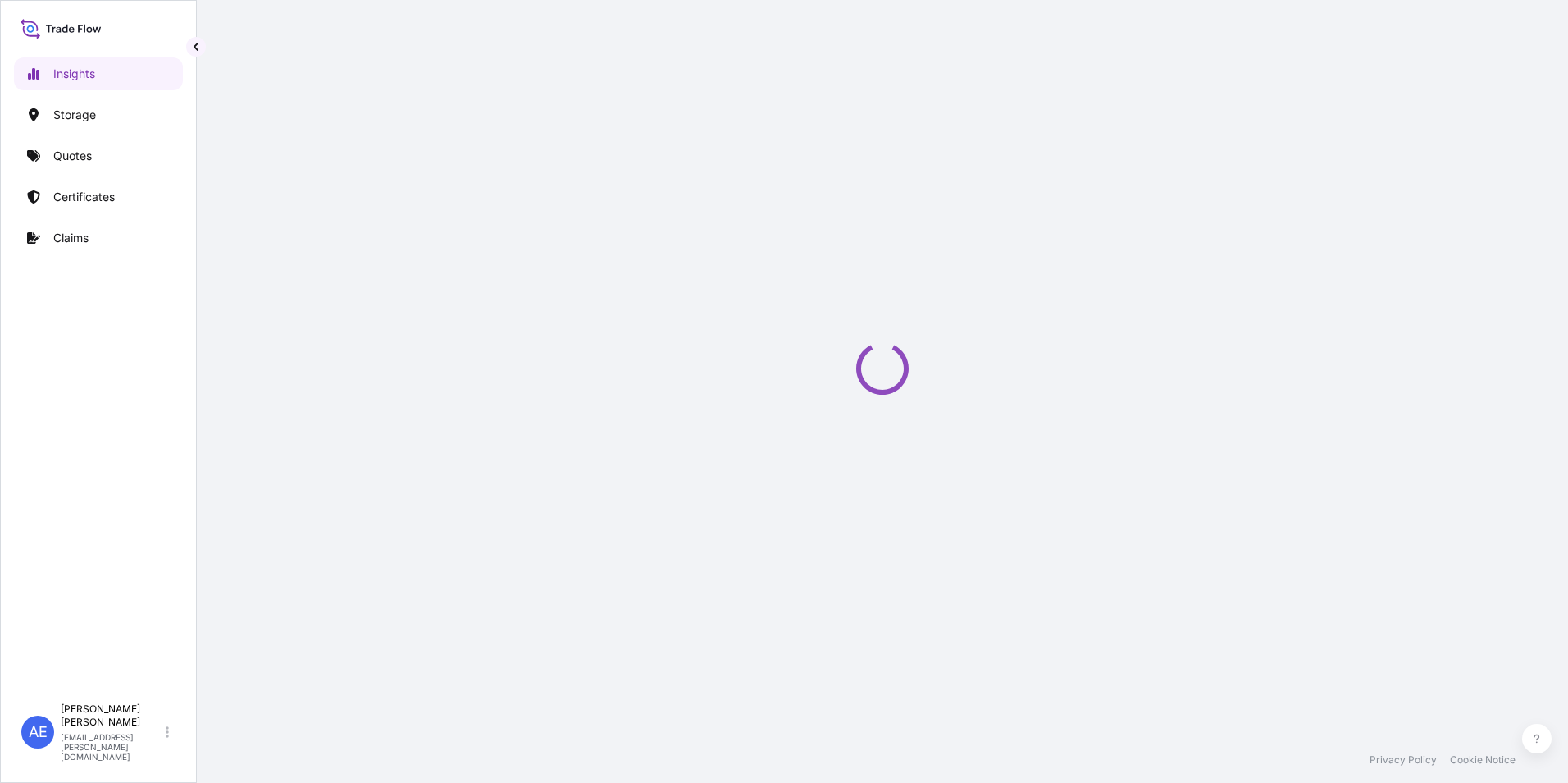
select select "2025"
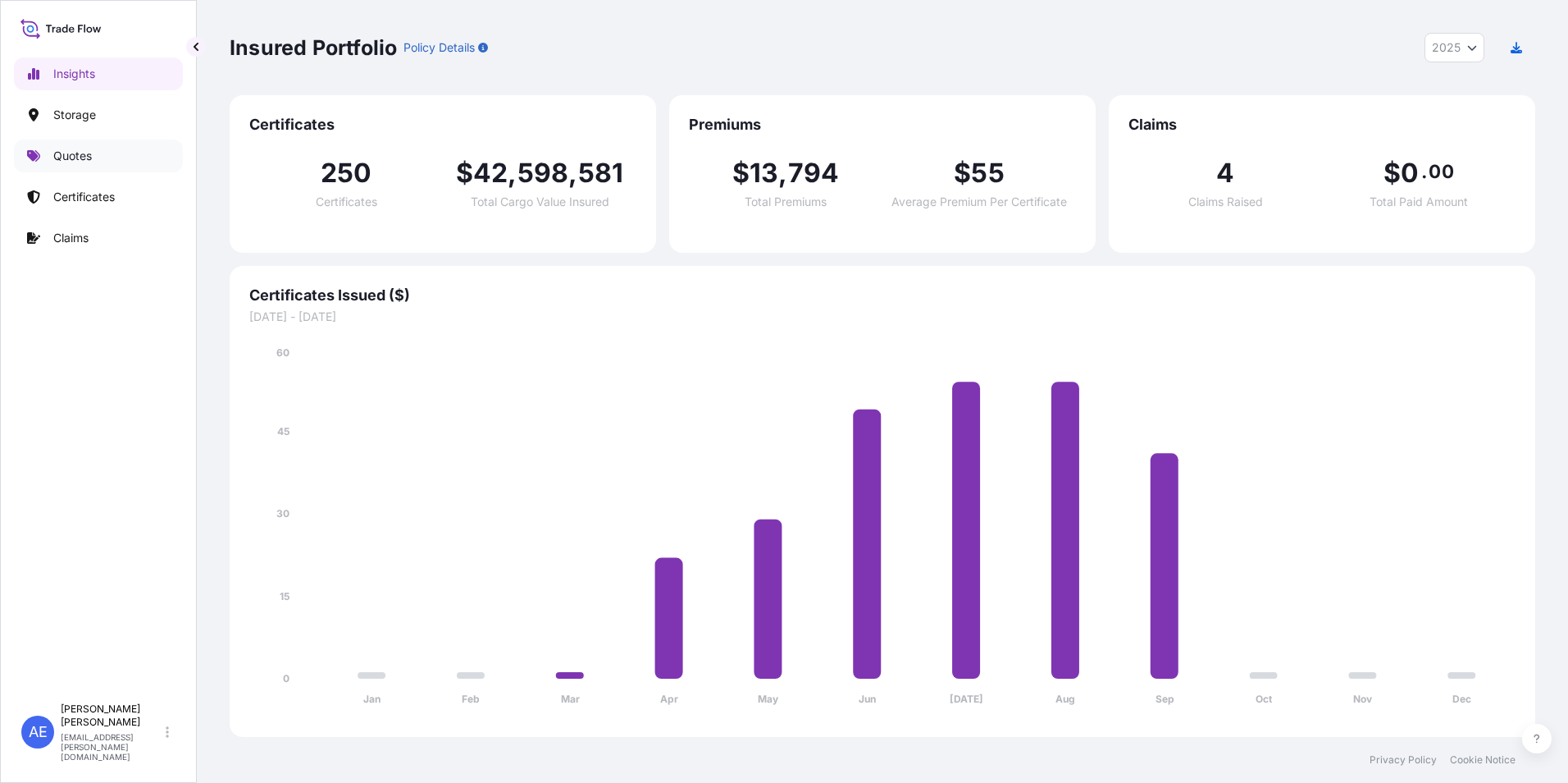
click at [53, 157] on link "Quotes" at bounding box center [98, 155] width 169 height 33
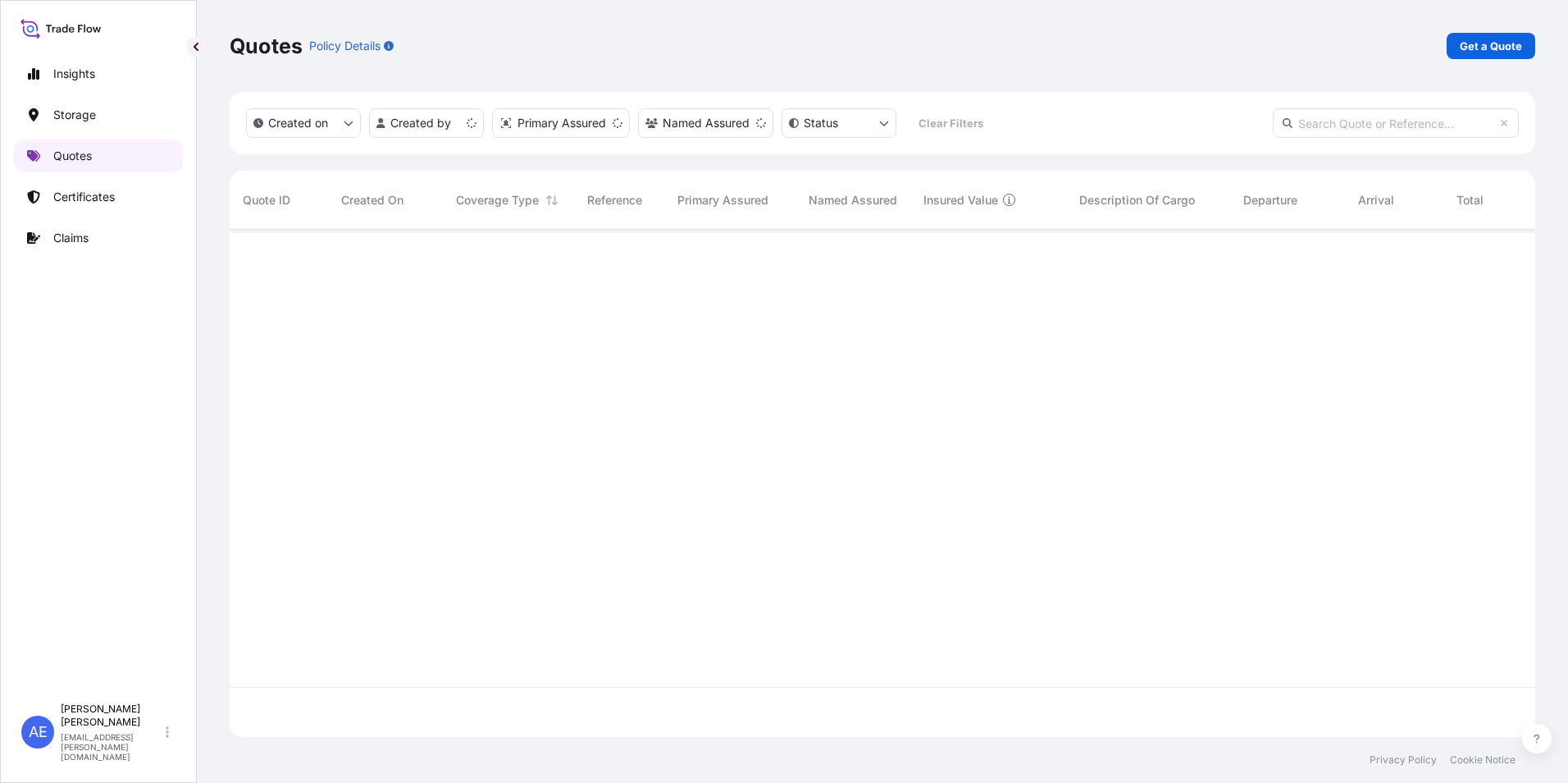
scroll to position [504, 1293]
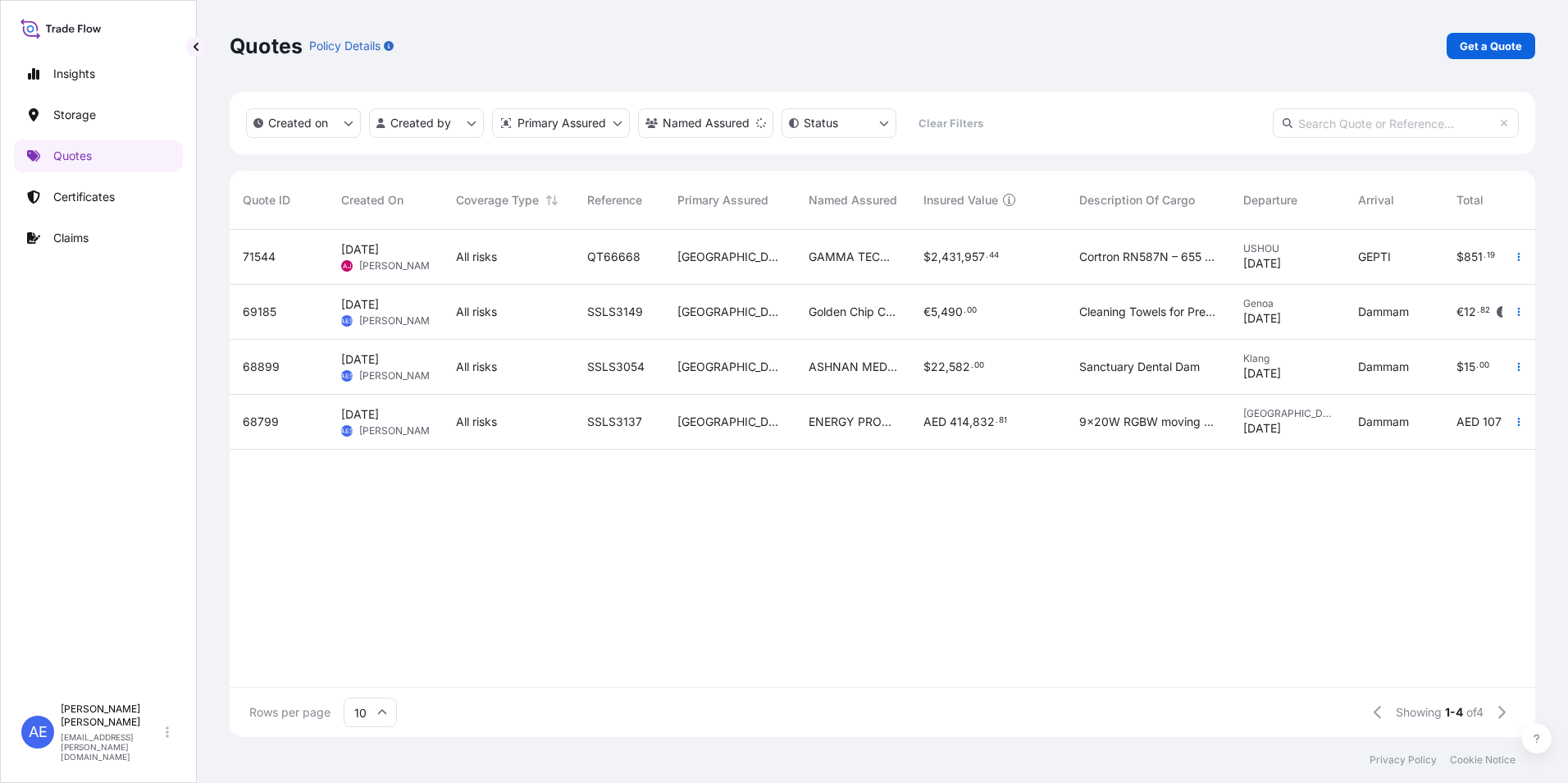
click at [1316, 126] on input "text" at bounding box center [1395, 123] width 246 height 30
paste input "SSLS3166"
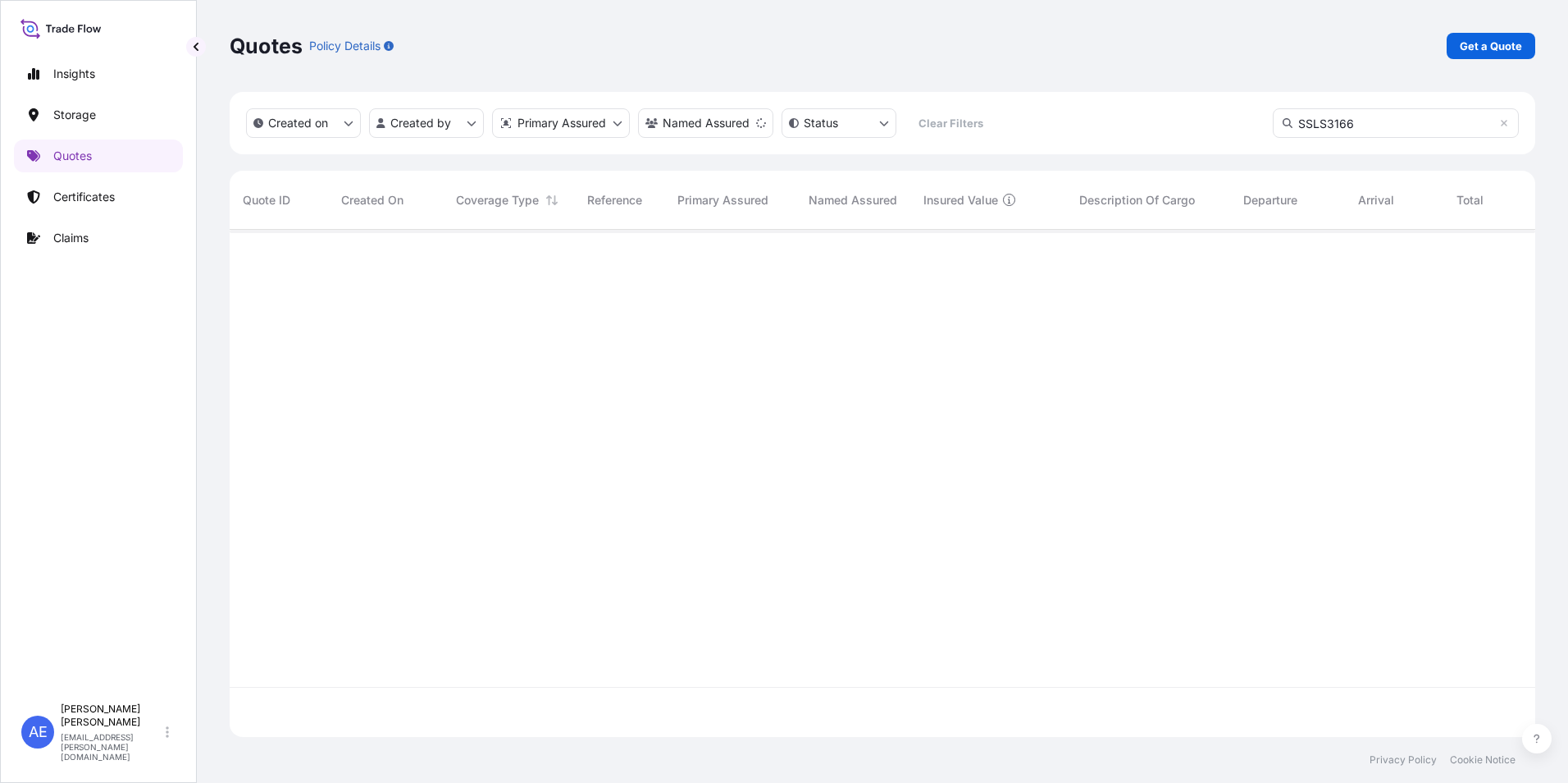
type input "SSLS3166"
click at [78, 249] on link "Claims" at bounding box center [98, 238] width 169 height 33
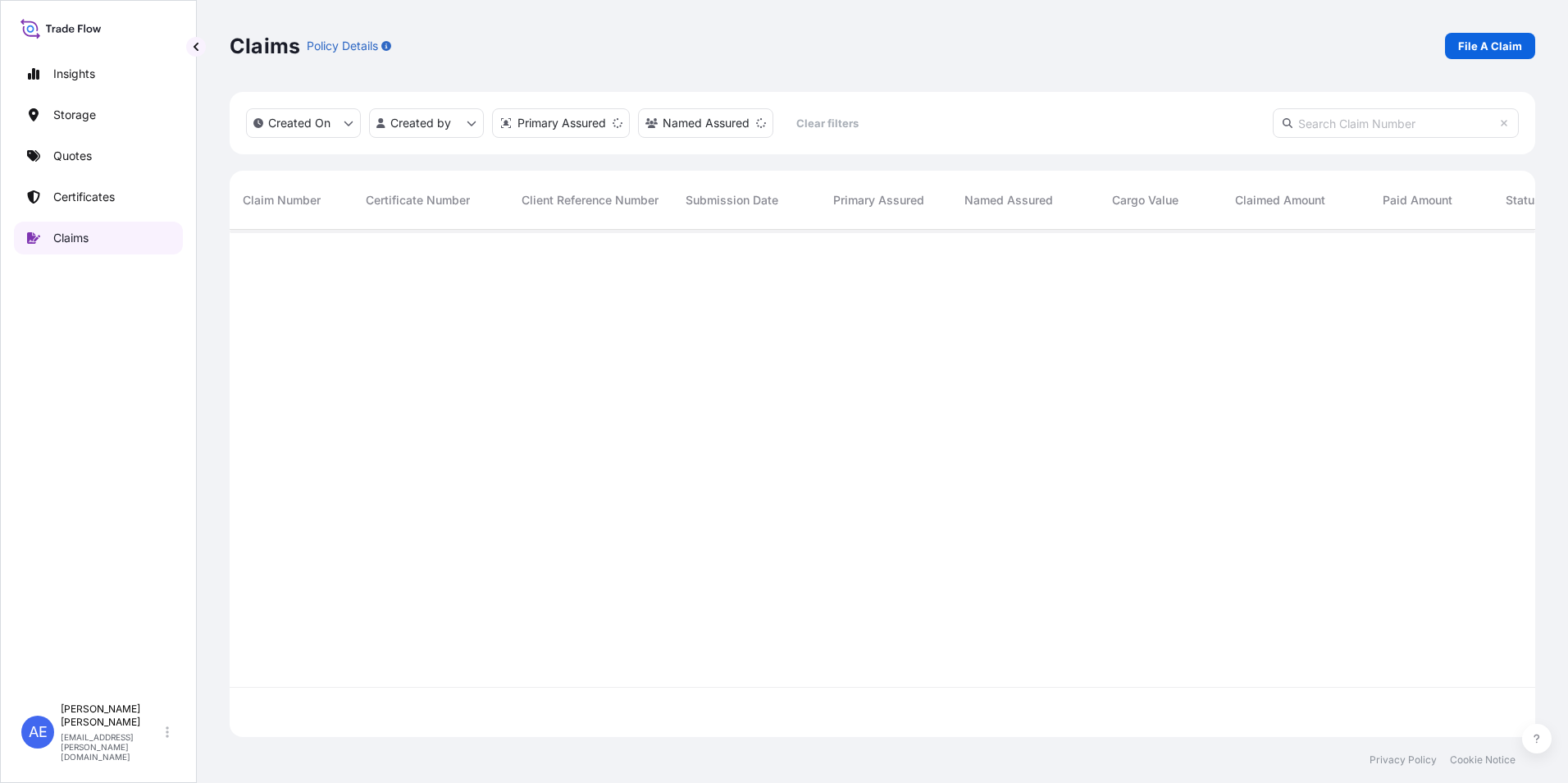
scroll to position [504, 1293]
click at [84, 202] on p "Certificates" at bounding box center [84, 197] width 62 height 16
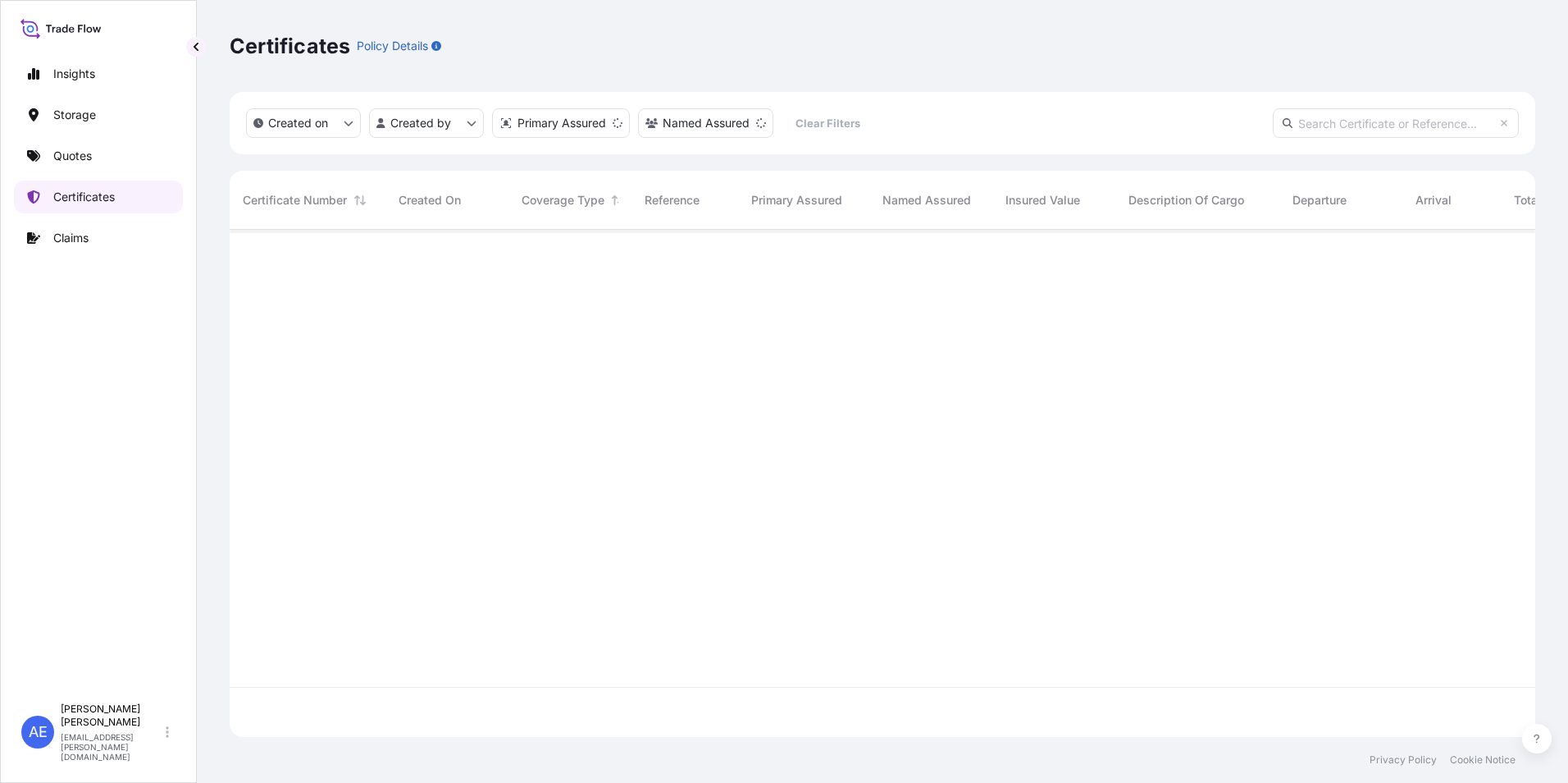
scroll to position [504, 1293]
click at [1317, 124] on input "text" at bounding box center [1395, 123] width 246 height 30
paste input "SSLS3166"
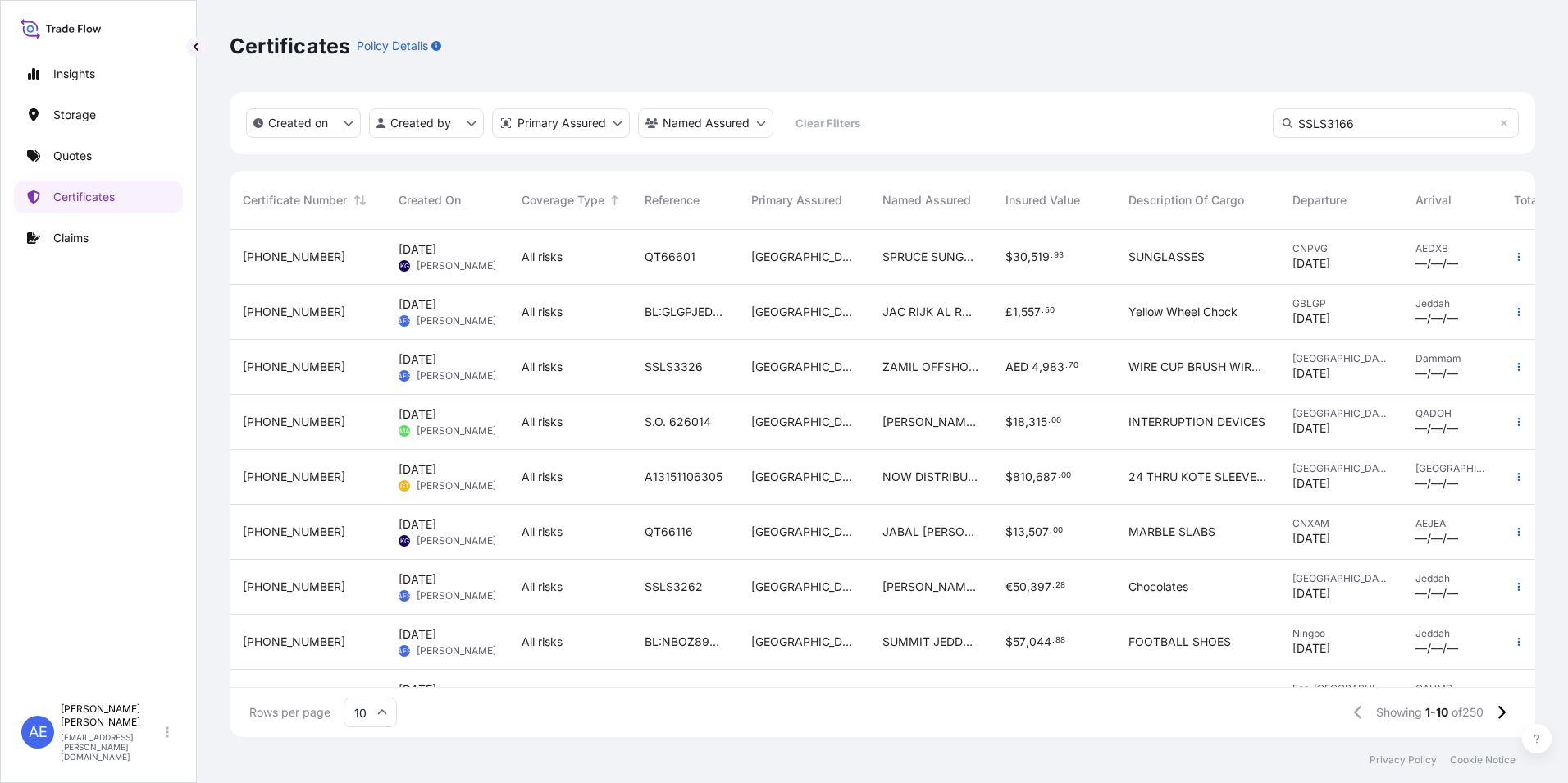
click at [1302, 117] on input "SSLS3166" at bounding box center [1395, 123] width 246 height 30
click at [1366, 123] on input "SSLS3166" at bounding box center [1395, 123] width 246 height 30
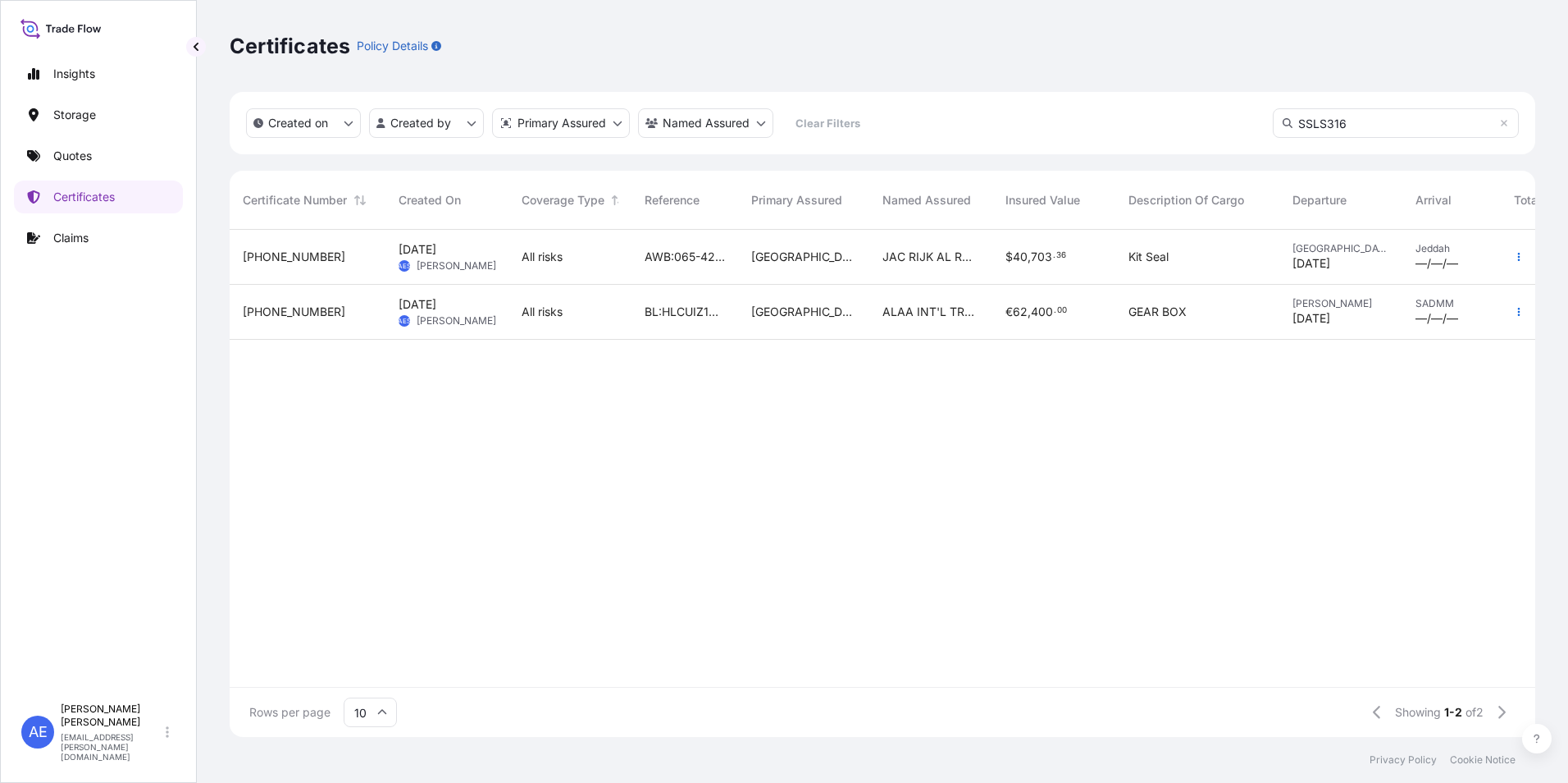
click at [1354, 128] on input "SSLS316" at bounding box center [1395, 123] width 246 height 30
type input "SSLS3166"
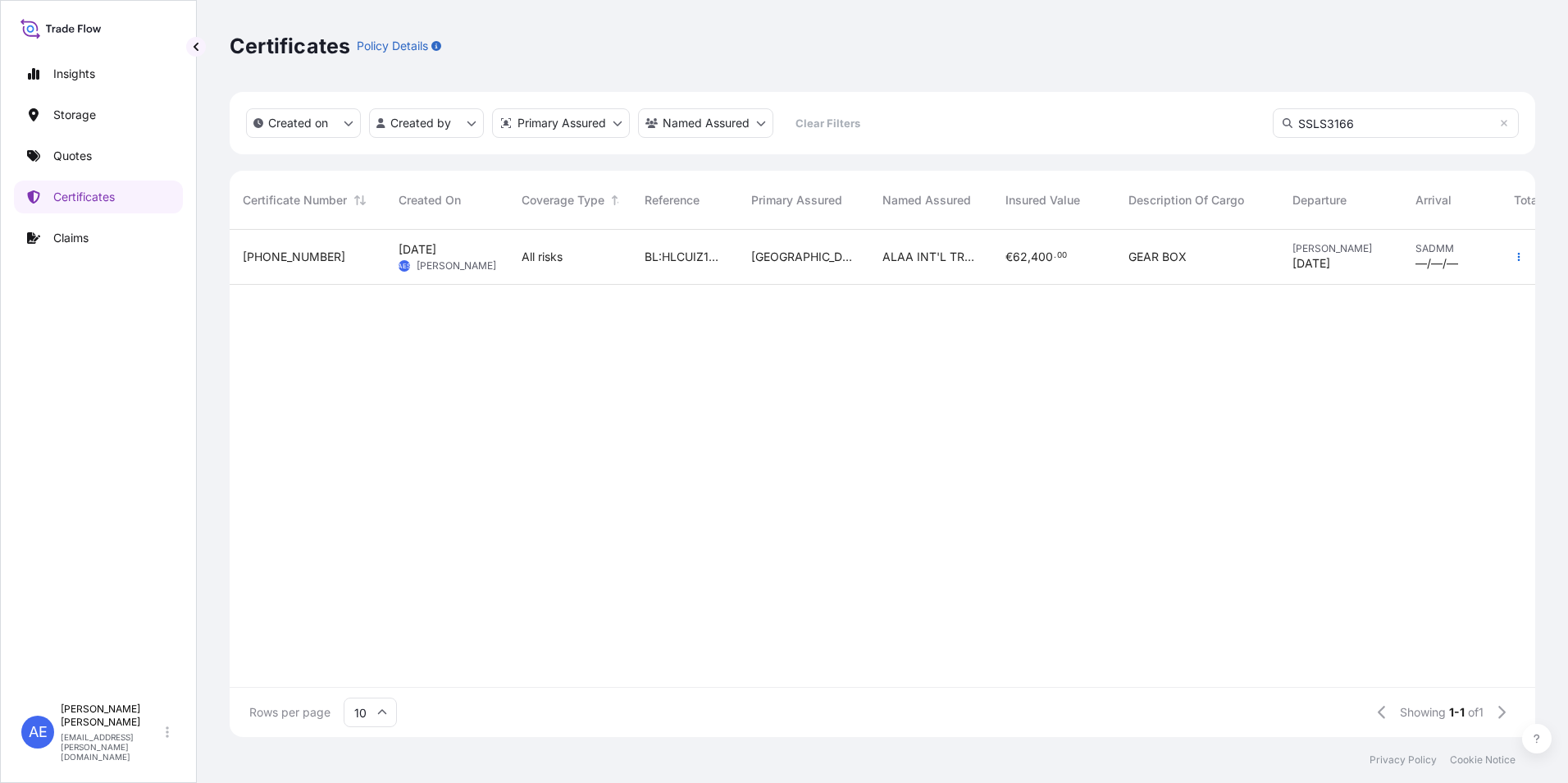
scroll to position [0, 97]
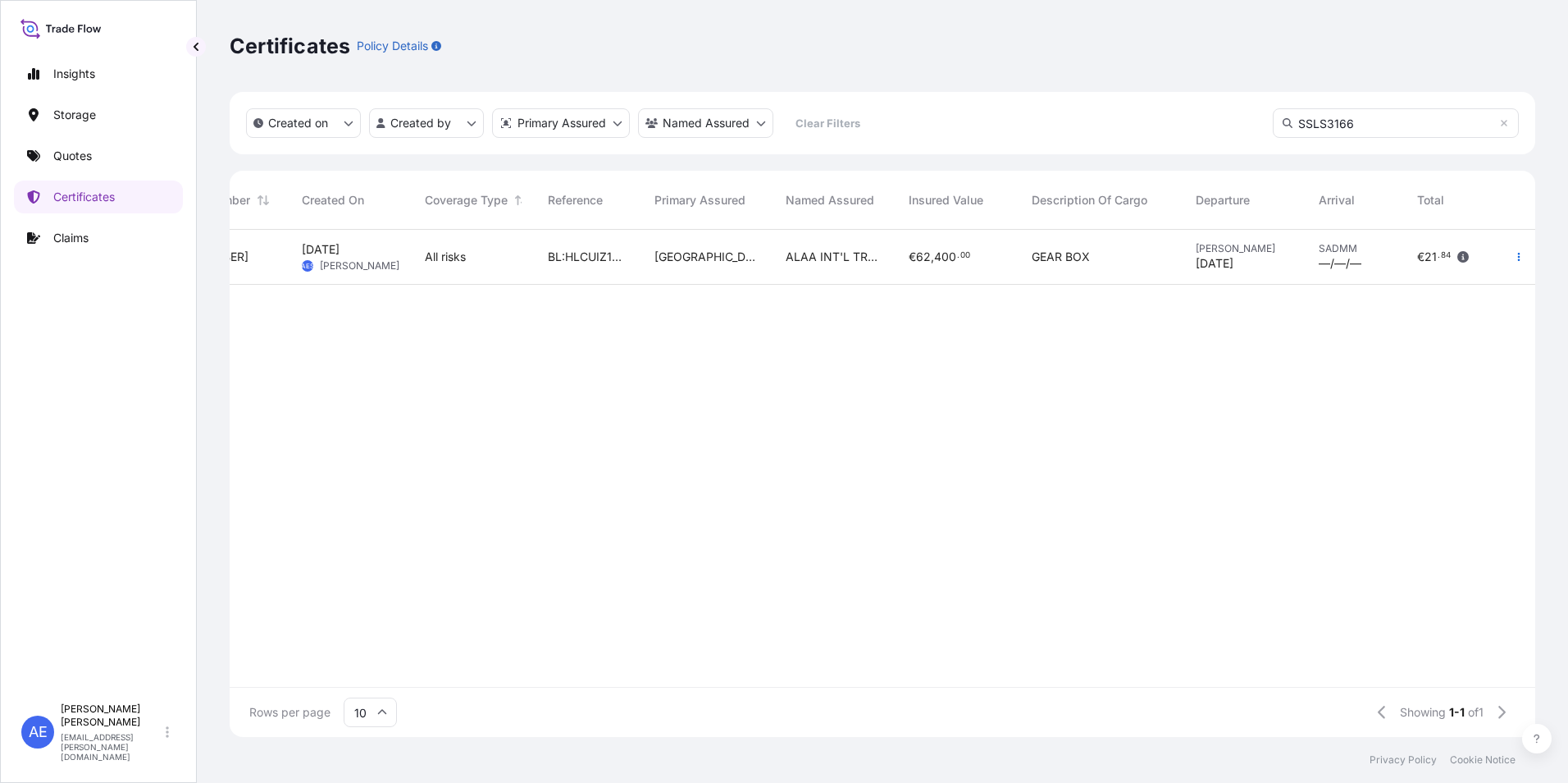
drag, startPoint x: 1390, startPoint y: 127, endPoint x: 800, endPoint y: 153, distance: 590.6
click at [834, 153] on div "Created on Created by Primary Assured Named Assured Clear Filters SSLS3166" at bounding box center [882, 123] width 1305 height 62
paste input "SSLS3134"
type input "SSLS3134"
click at [1396, 127] on input "SSLS3134" at bounding box center [1395, 123] width 246 height 30
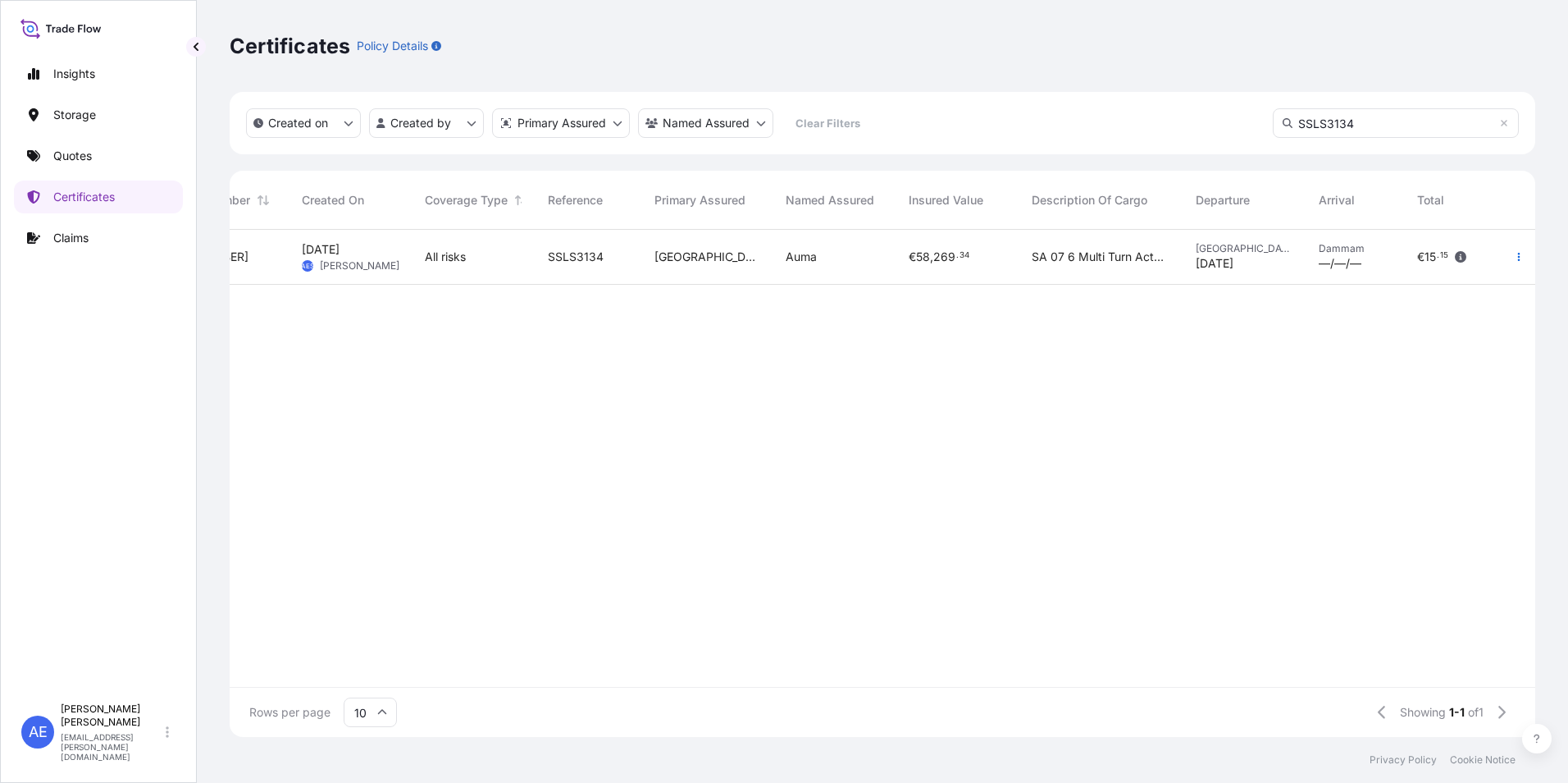
drag, startPoint x: 1171, startPoint y: 127, endPoint x: 1086, endPoint y: 121, distance: 85.2
click at [1110, 127] on div "Created on Created by Primary Assured Named Assured Clear Filters SSLS3134" at bounding box center [882, 123] width 1305 height 62
paste input "SSLS3111"
type input "SSLS3111"
click at [1358, 121] on input "SSLS3111" at bounding box center [1395, 123] width 246 height 30
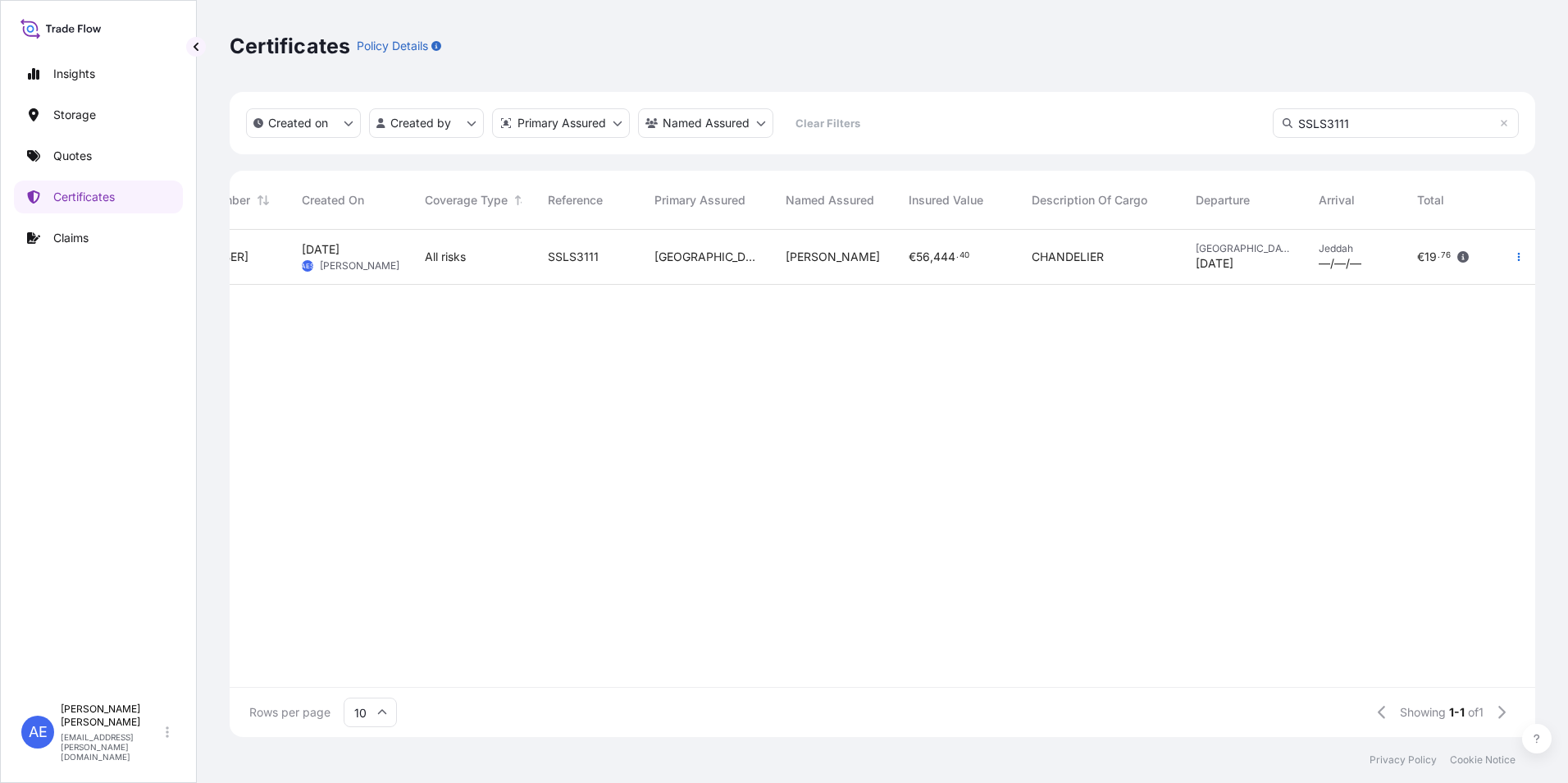
click at [1359, 126] on input "SSLS3111" at bounding box center [1395, 123] width 246 height 30
drag, startPoint x: 1363, startPoint y: 125, endPoint x: 851, endPoint y: 162, distance: 513.3
click at [851, 162] on div "Created on Created by Primary Assured Named Assured Clear Filters SSLS3111 Cert…" at bounding box center [882, 414] width 1305 height 645
paste input "SSLS3210"
type input "SSLS3210"
